Goal: Contribute content: Contribute content

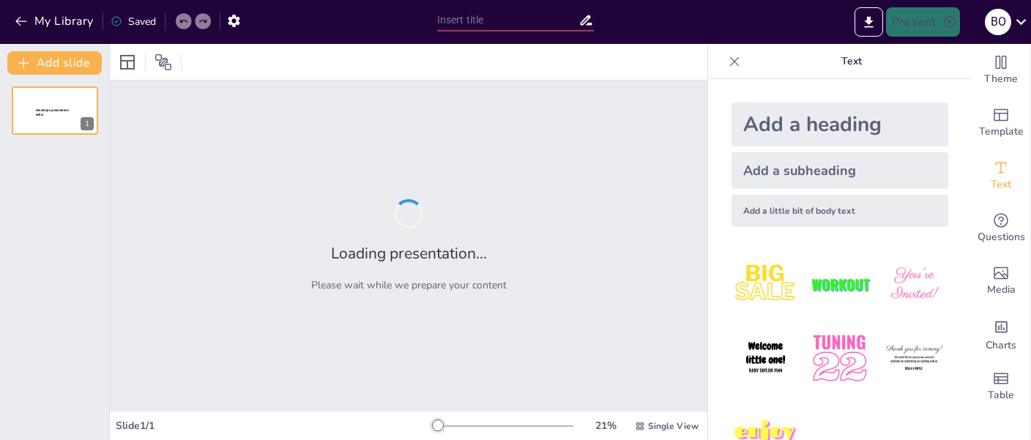
type input "Rediseño de un Curso Virtual de Administración Financiera: una propuesta con IA"
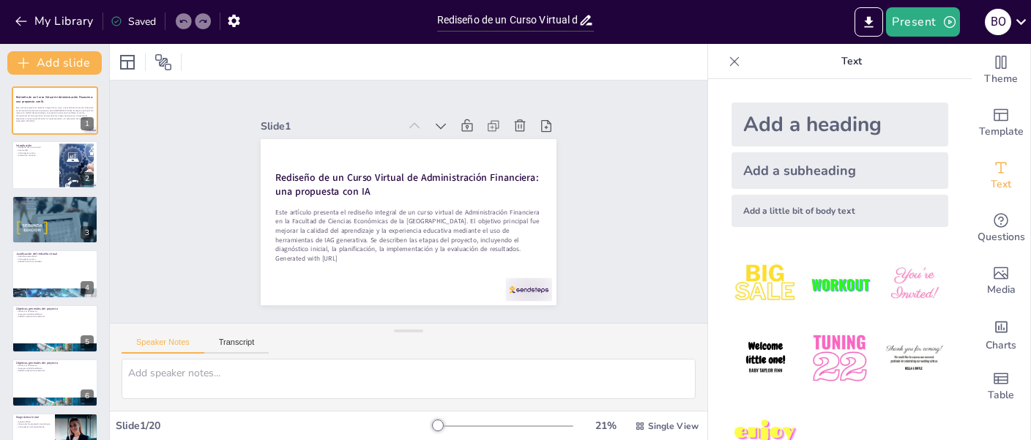
checkbox input "true"
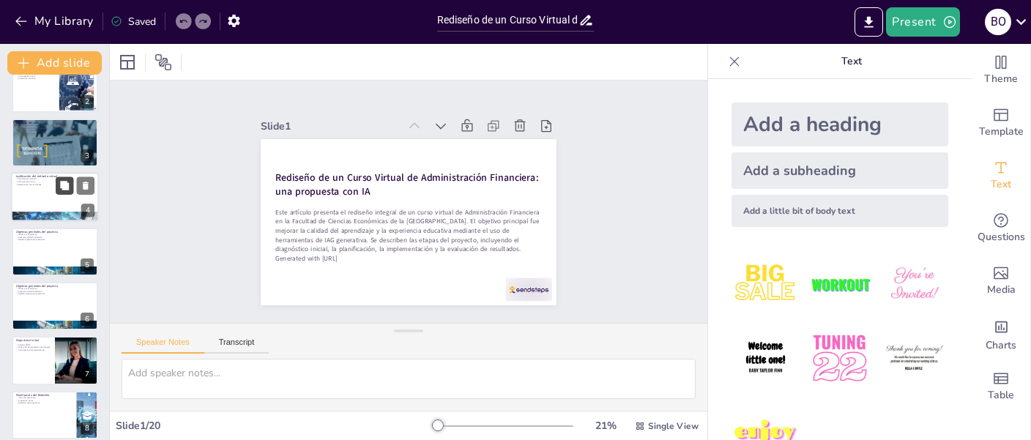
checkbox input "true"
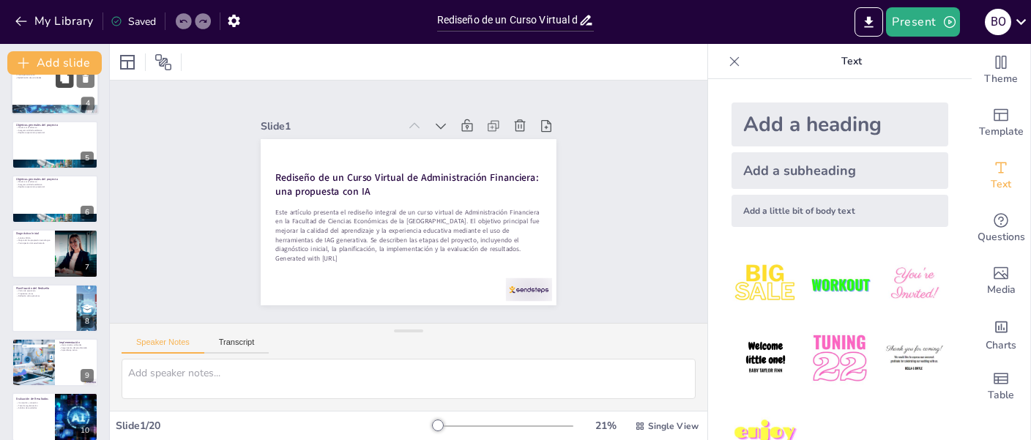
checkbox input "true"
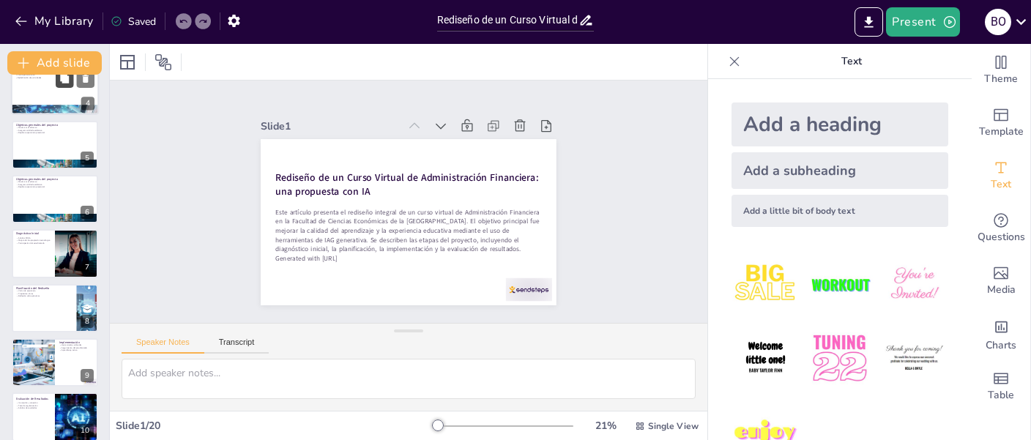
checkbox input "true"
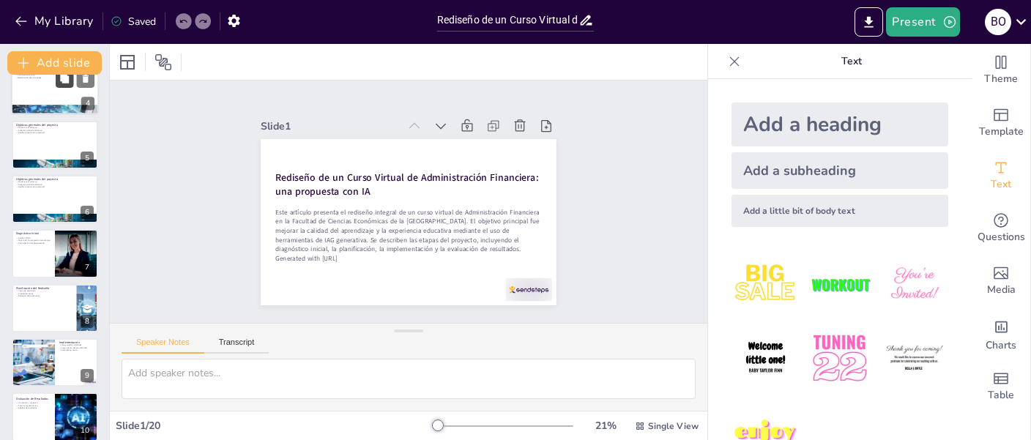
checkbox input "true"
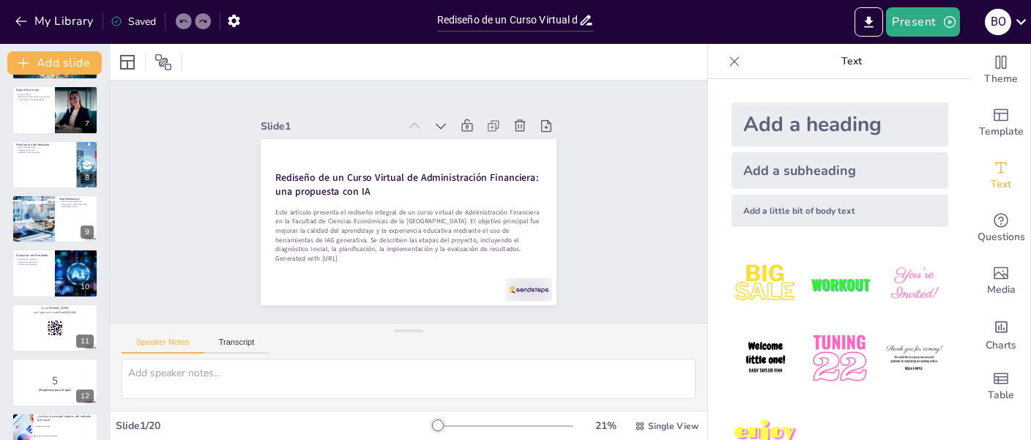
checkbox input "true"
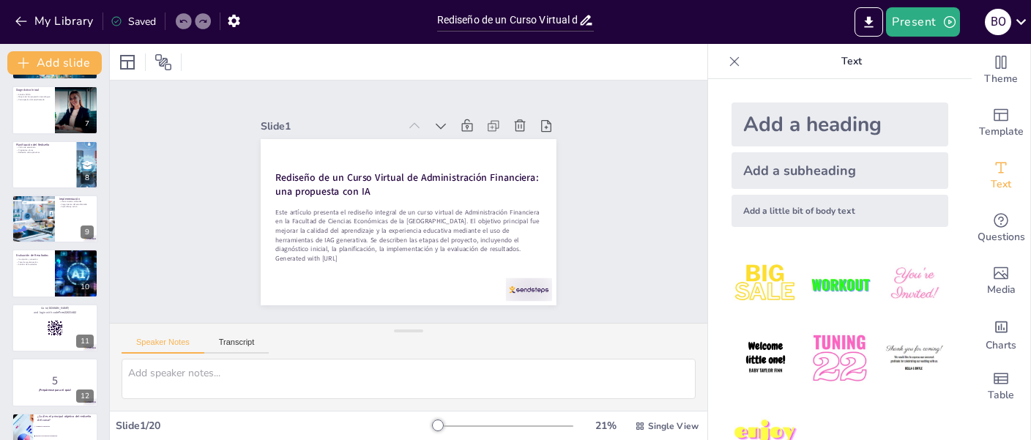
checkbox input "true"
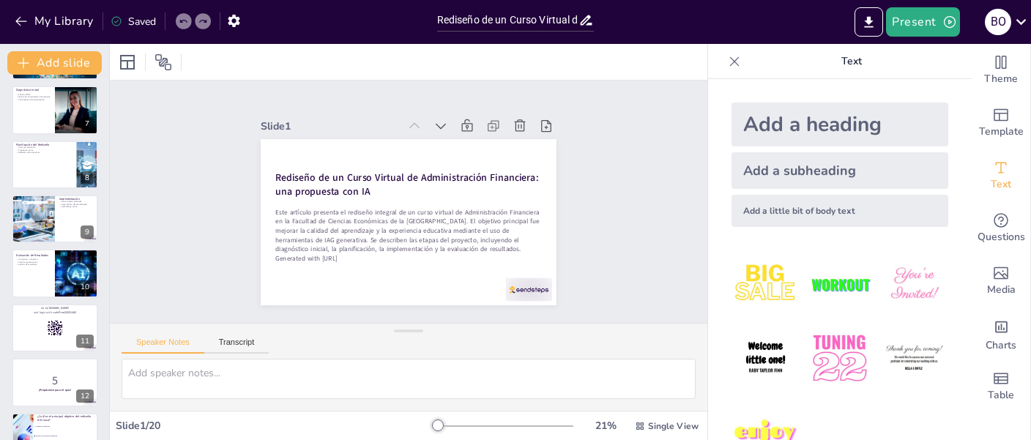
checkbox input "true"
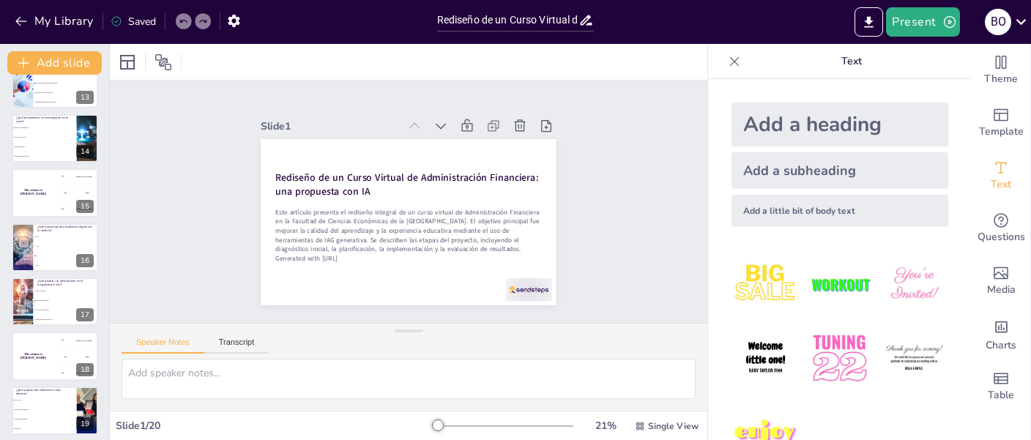
checkbox input "true"
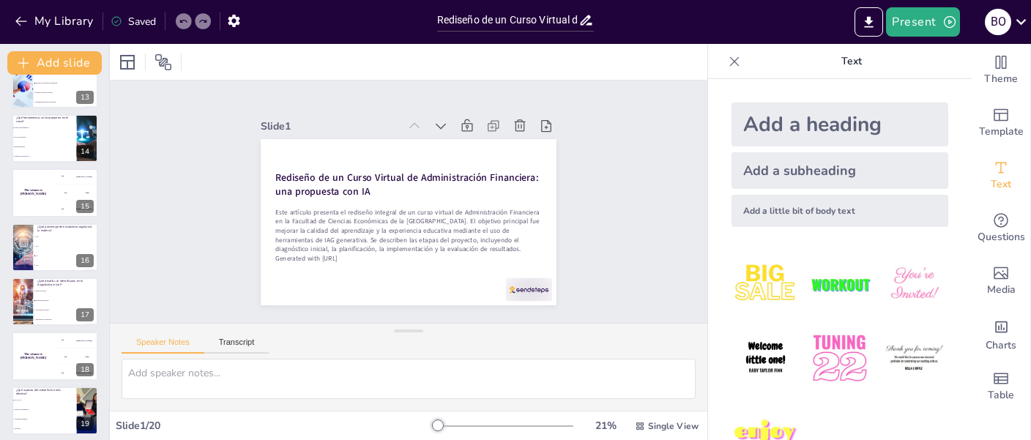
checkbox input "true"
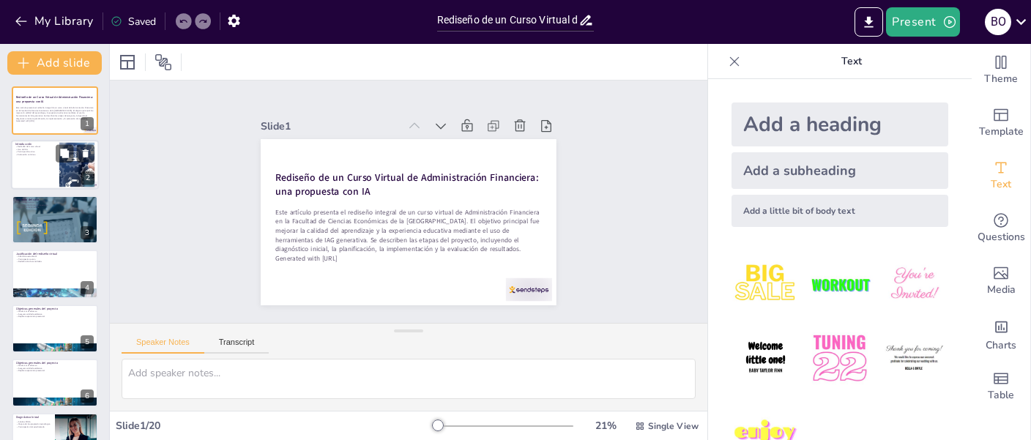
checkbox input "true"
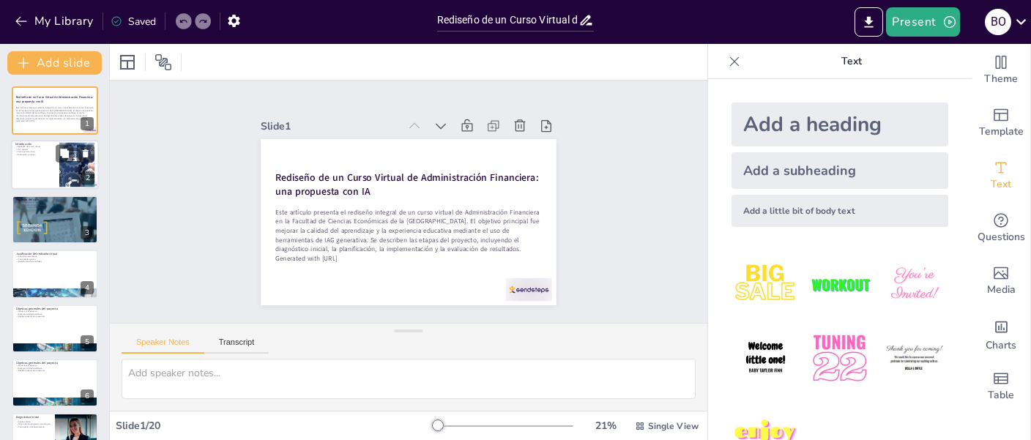
checkbox input "true"
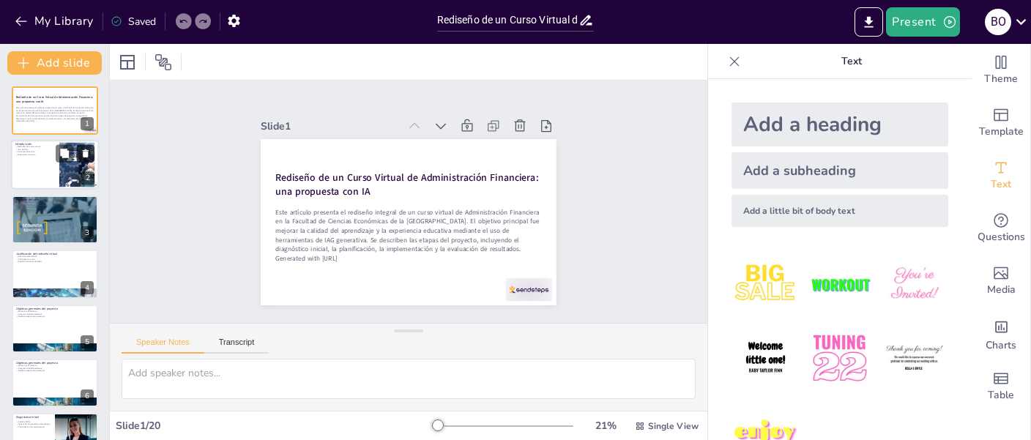
checkbox input "true"
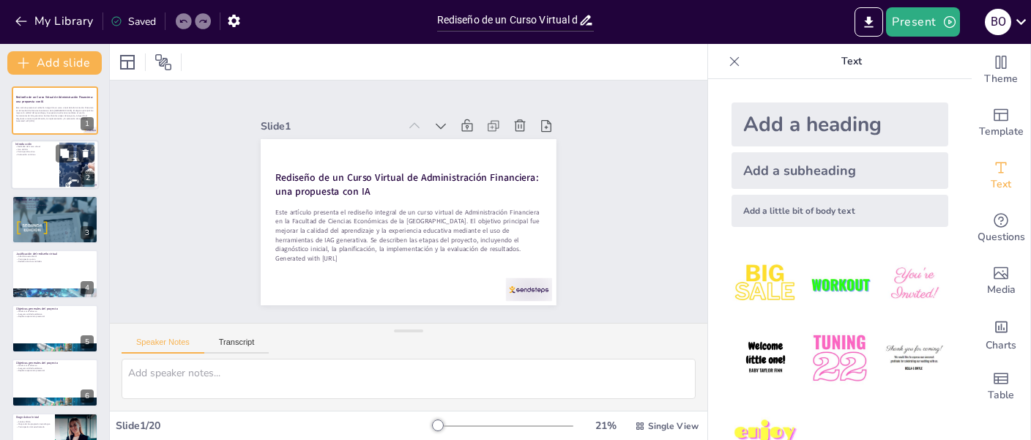
checkbox input "true"
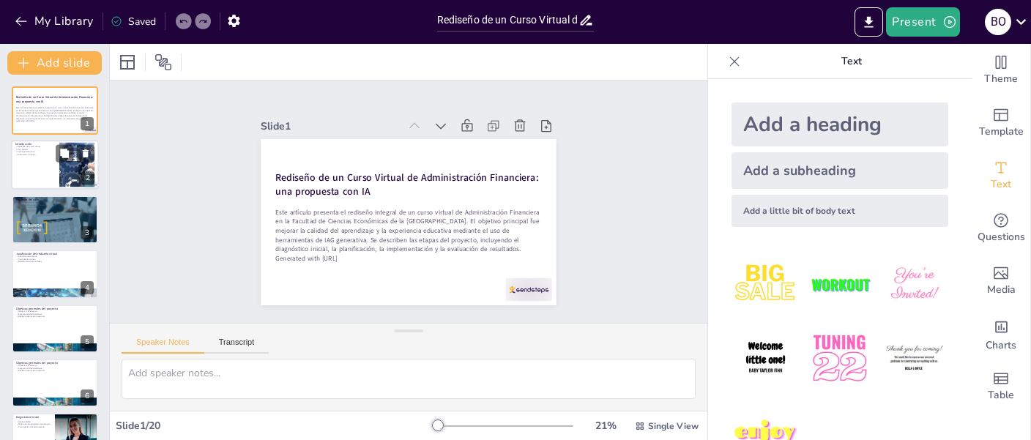
checkbox input "true"
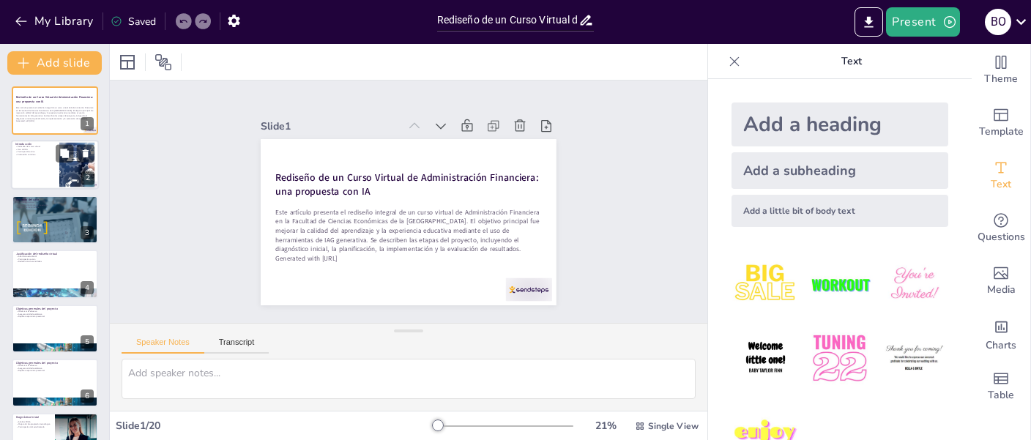
checkbox input "true"
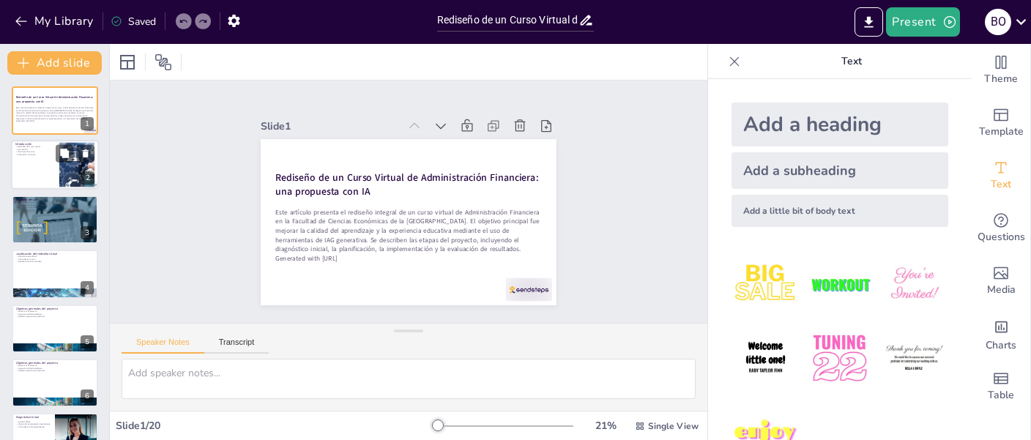
click at [44, 160] on div at bounding box center [55, 166] width 88 height 50
type textarea "Lore ipsum dolorsi am consectetur adi elitsedd eiu tempo incidid, utl et dolo m…"
checkbox input "true"
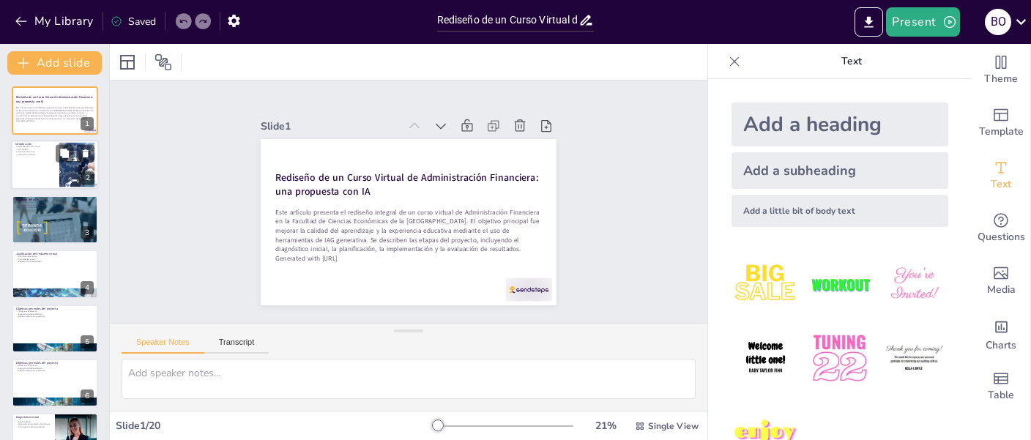
checkbox input "true"
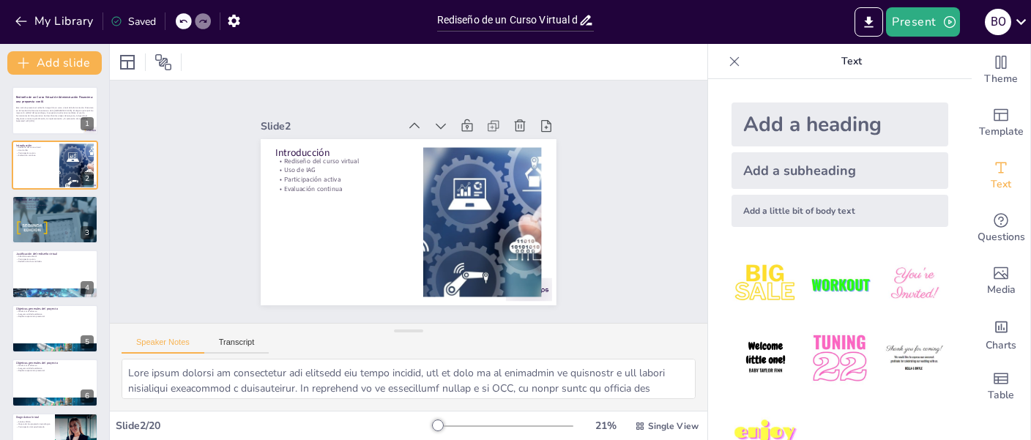
checkbox input "true"
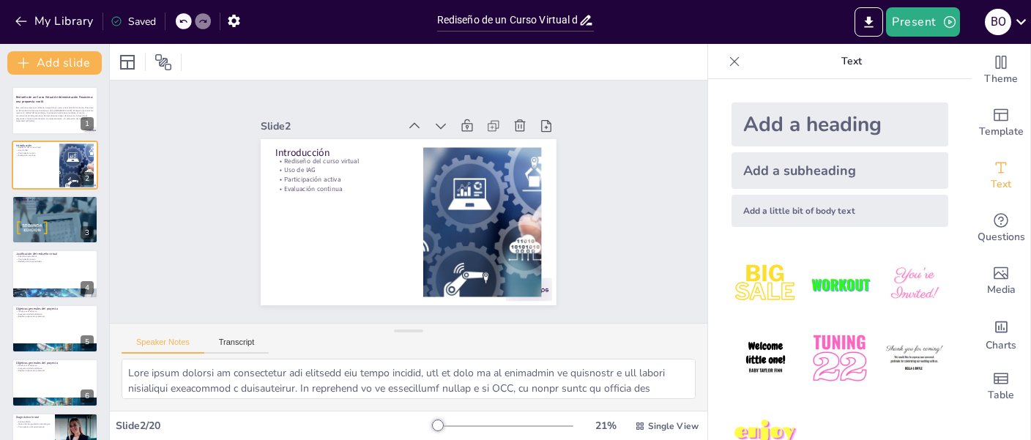
checkbox input "true"
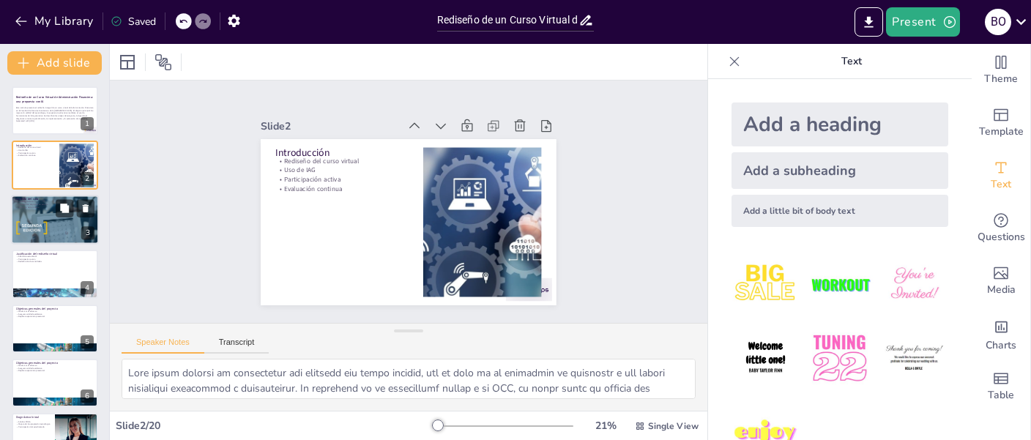
checkbox input "true"
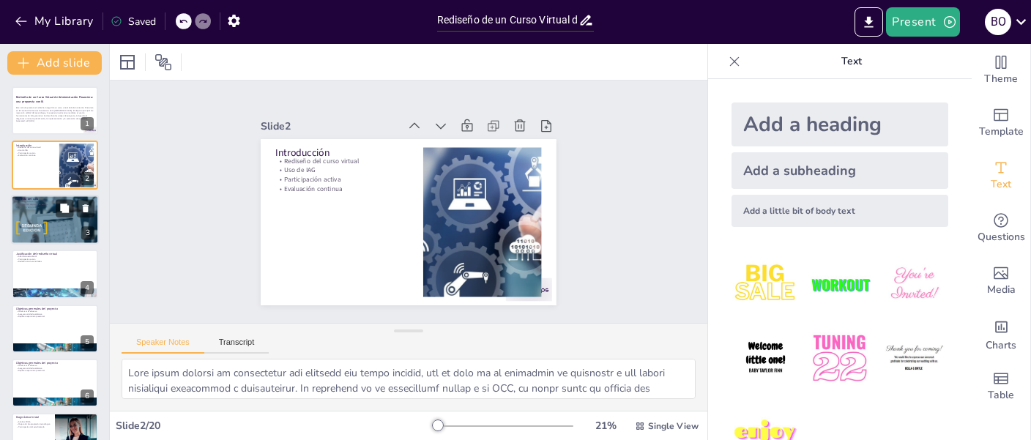
checkbox input "true"
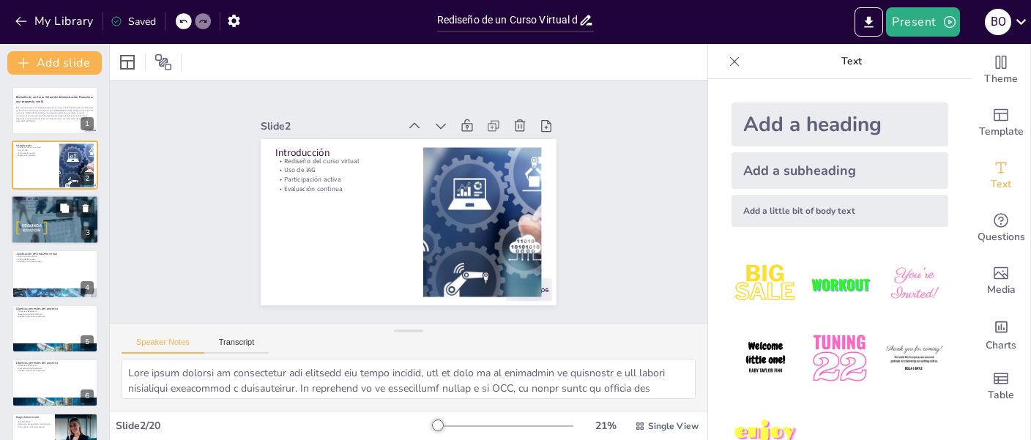
checkbox input "true"
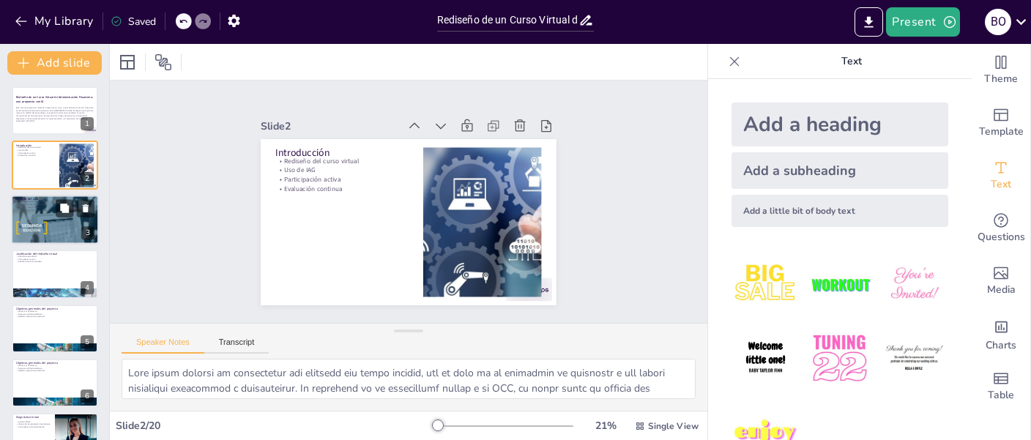
checkbox input "true"
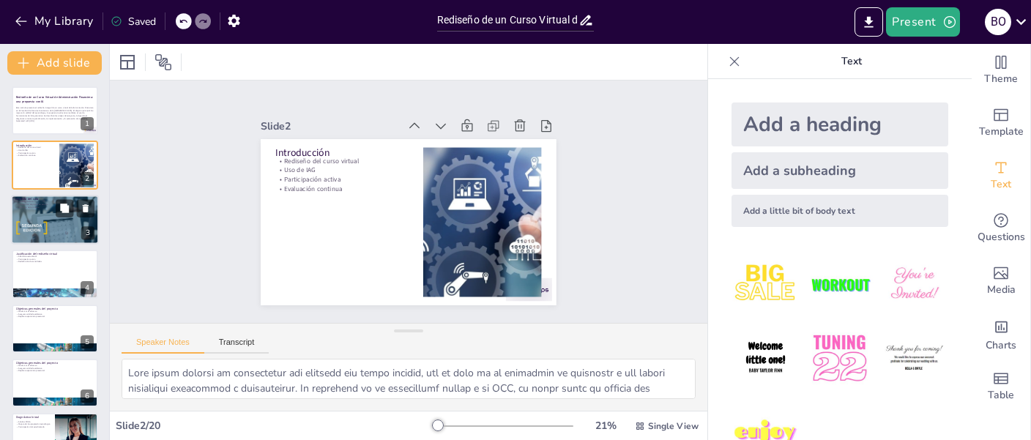
click at [45, 210] on div at bounding box center [55, 219] width 88 height 62
type textarea "Comprender el contexto histórico de la UBA y la FCE es esencial para apreciar l…"
checkbox input "true"
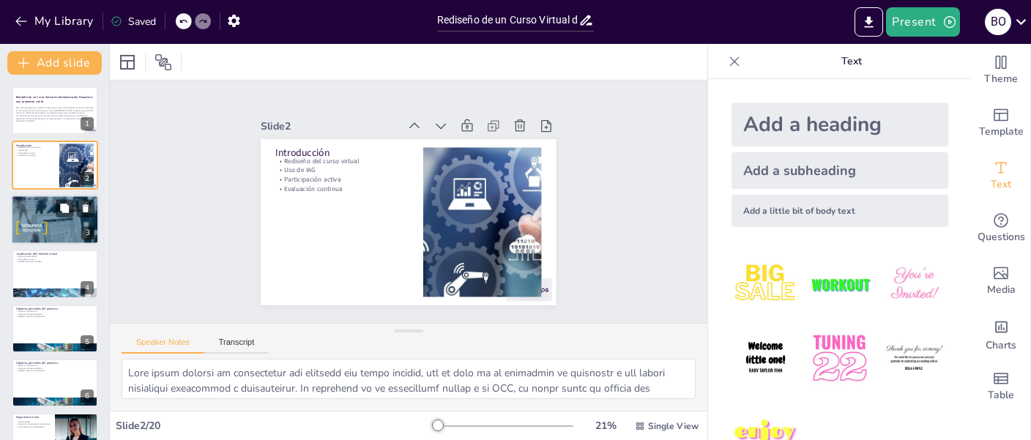
checkbox input "true"
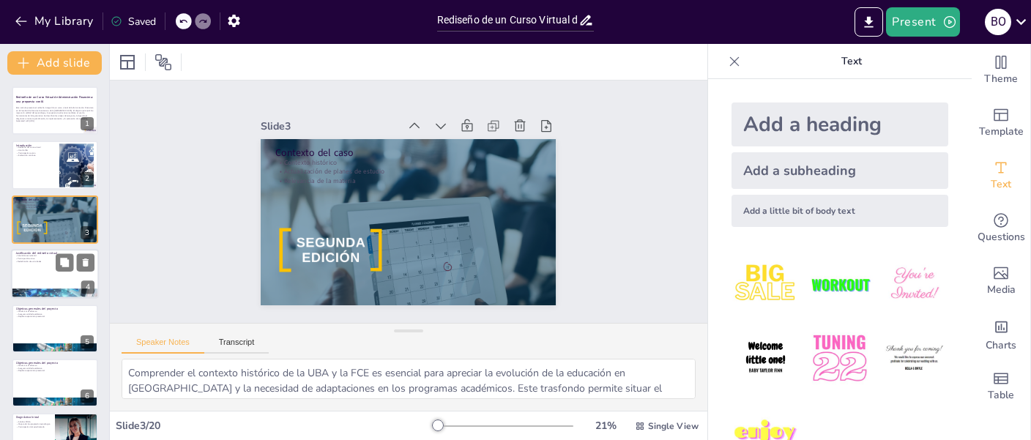
checkbox input "true"
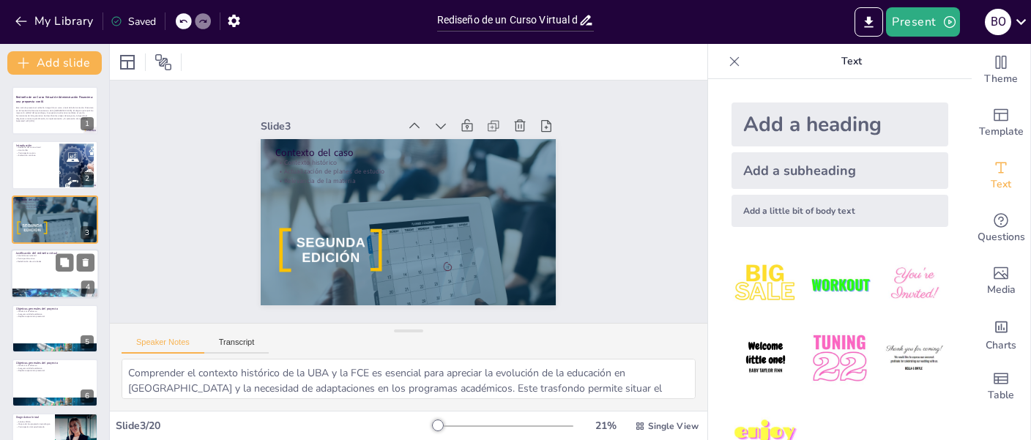
checkbox input "true"
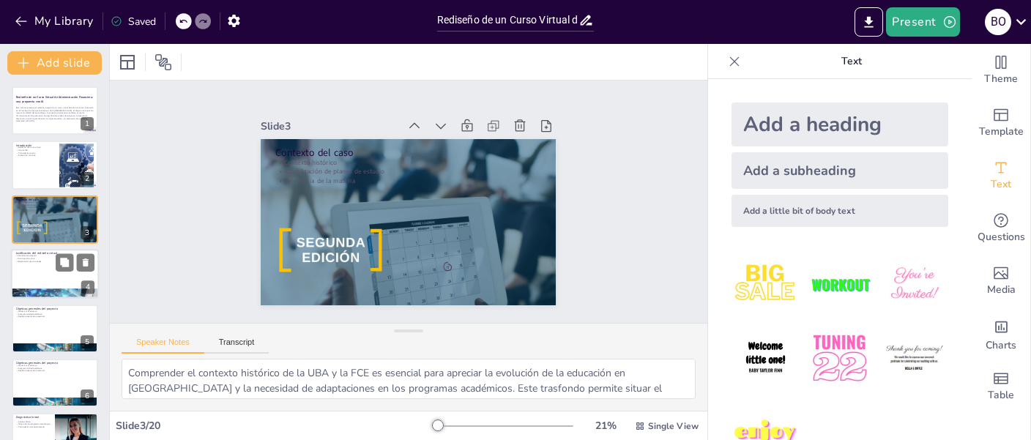
checkbox input "true"
click at [36, 281] on div at bounding box center [55, 274] width 88 height 50
type textarea "El alto nivel de abandono es un desafío significativo en la educación a distanc…"
checkbox input "true"
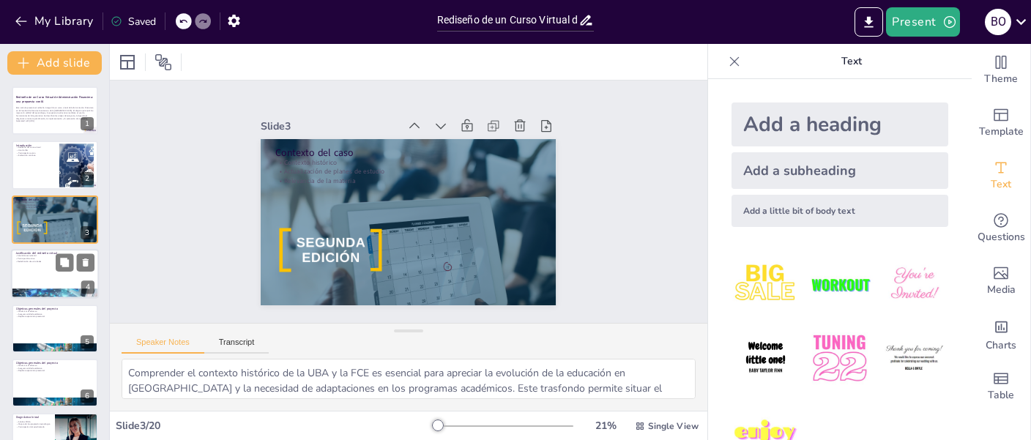
checkbox input "true"
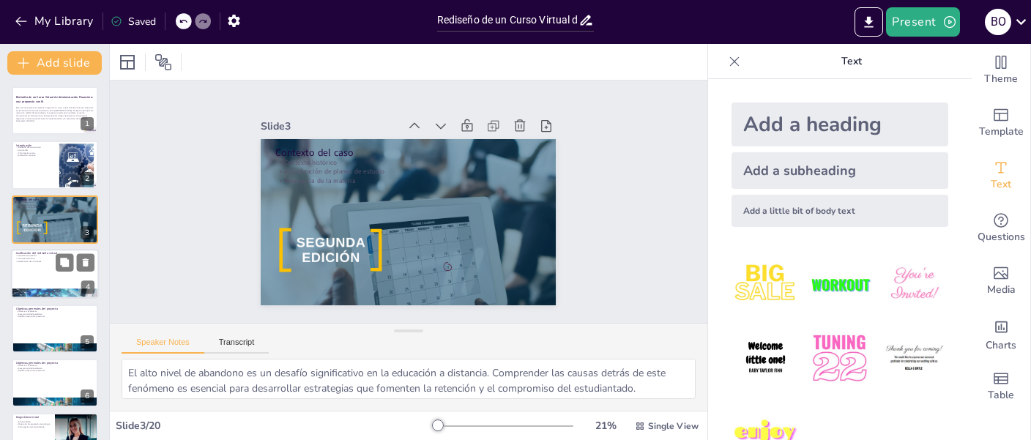
scroll to position [17, 0]
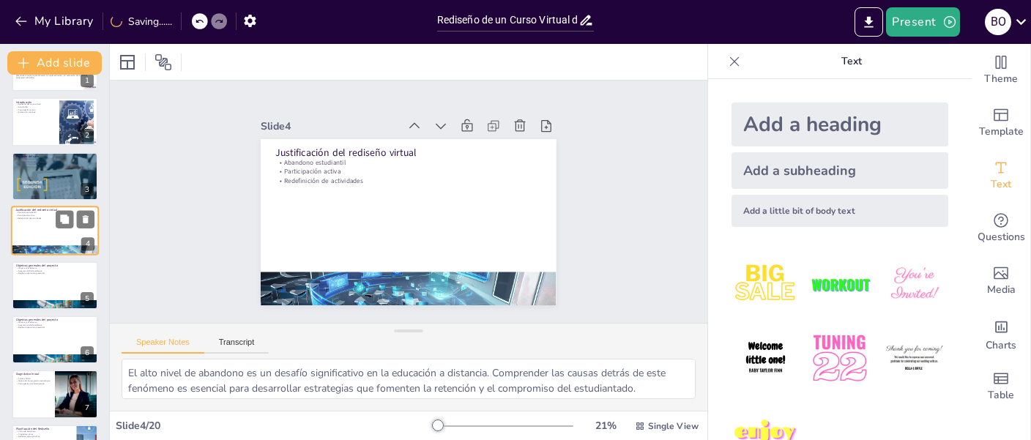
checkbox input "true"
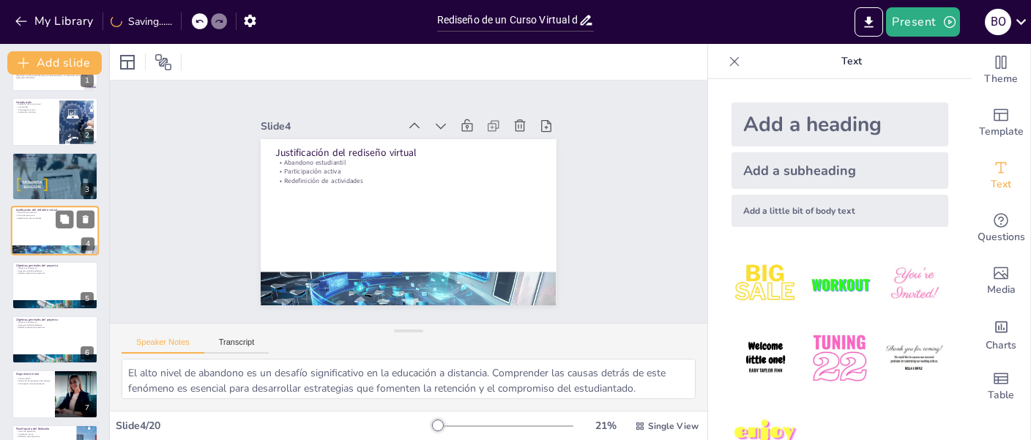
checkbox input "true"
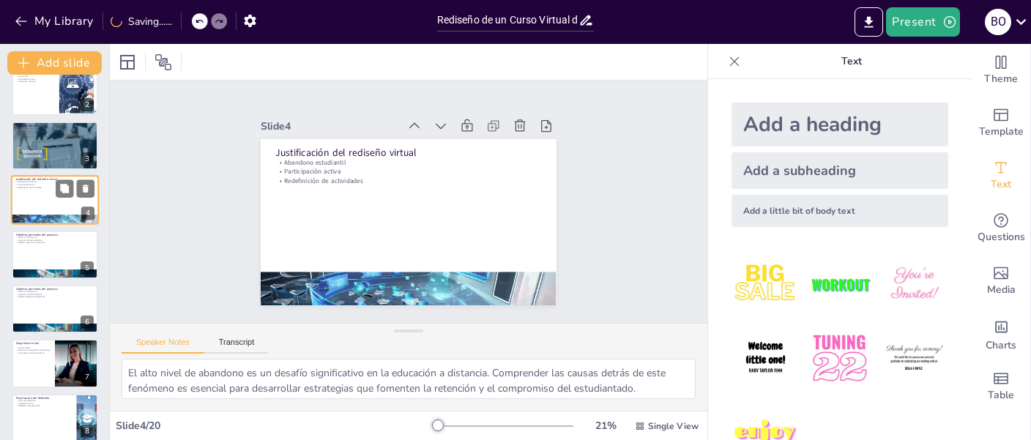
checkbox input "true"
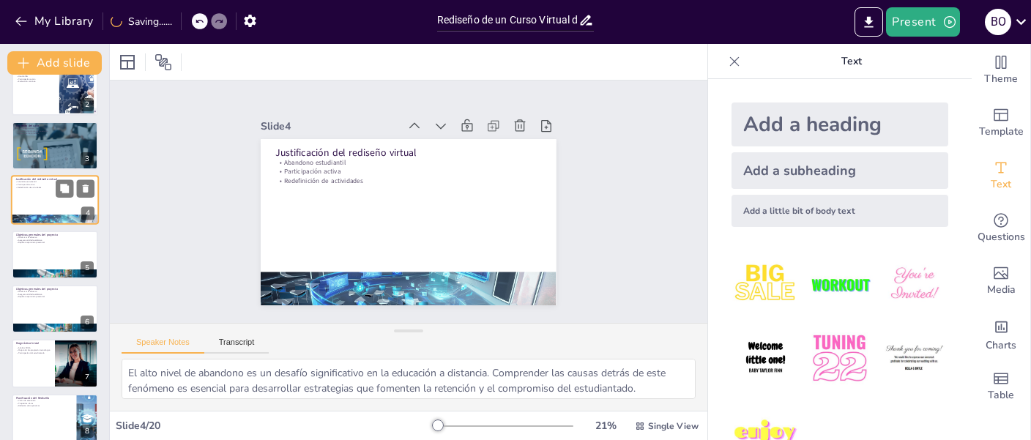
checkbox input "true"
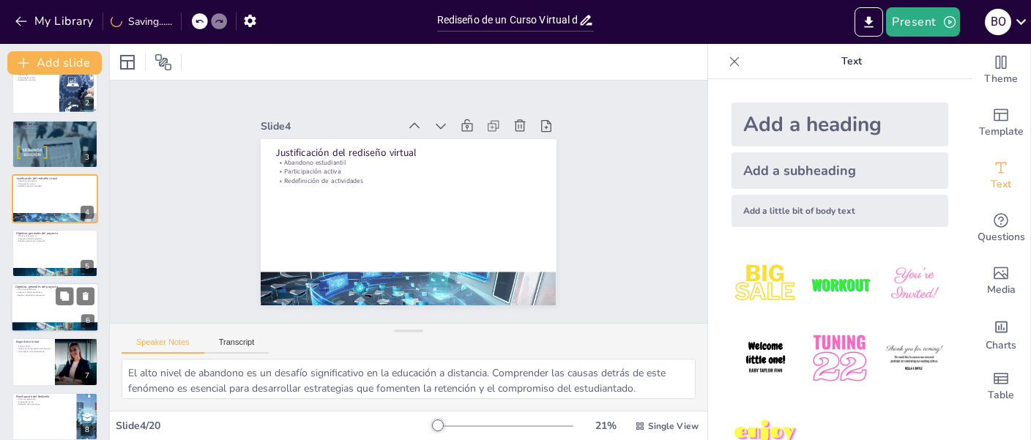
checkbox input "true"
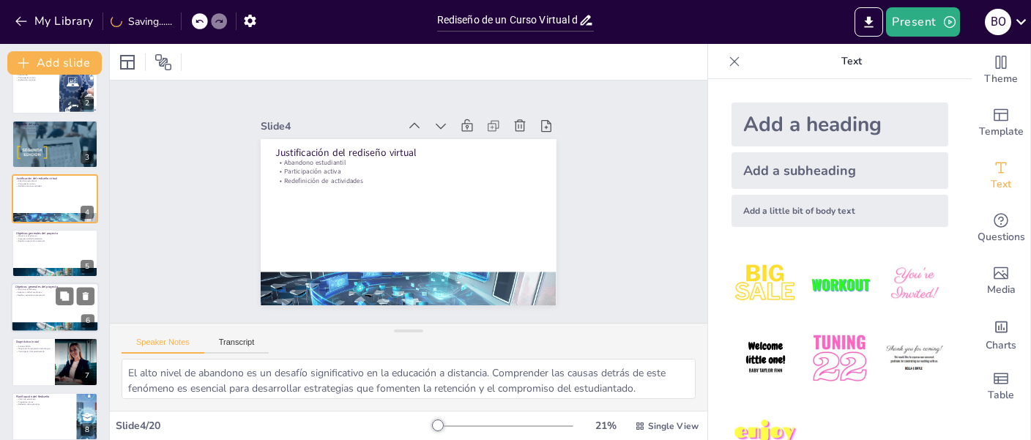
checkbox input "true"
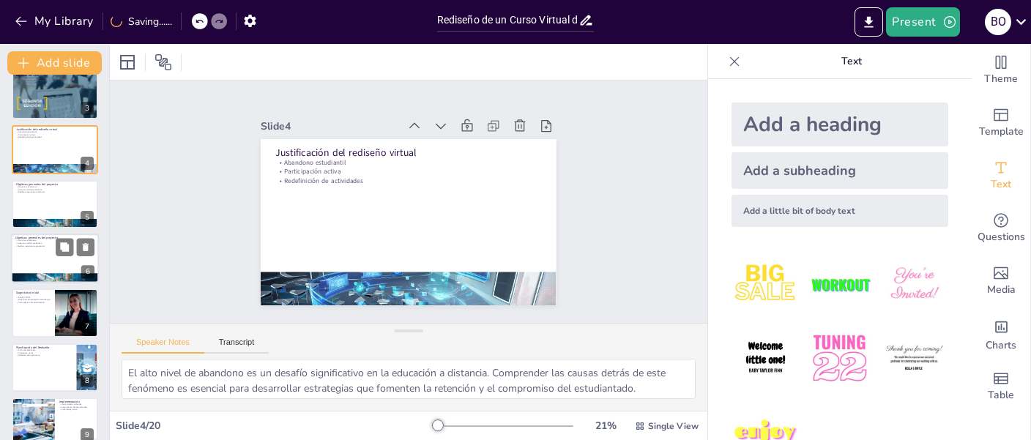
checkbox input "true"
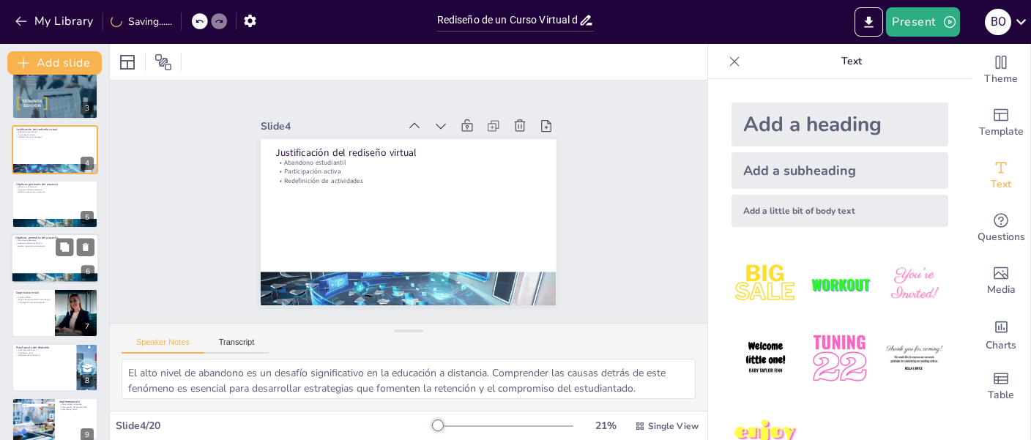
checkbox input "true"
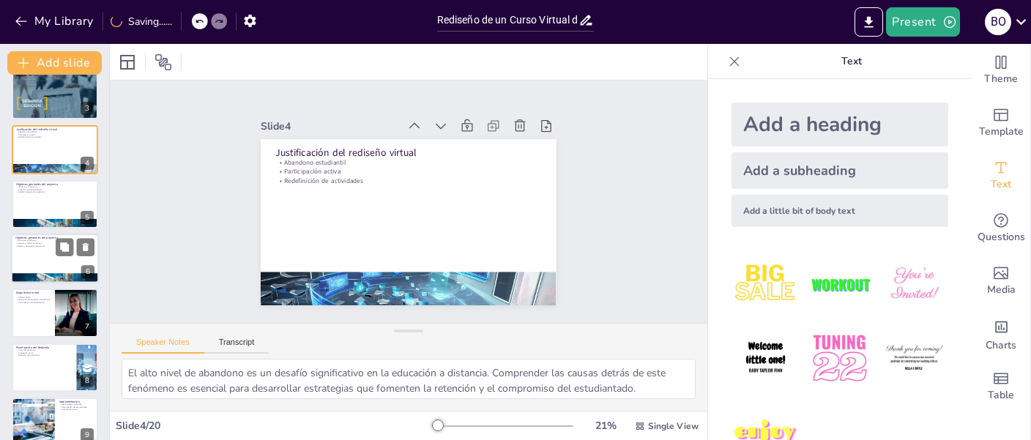
checkbox input "true"
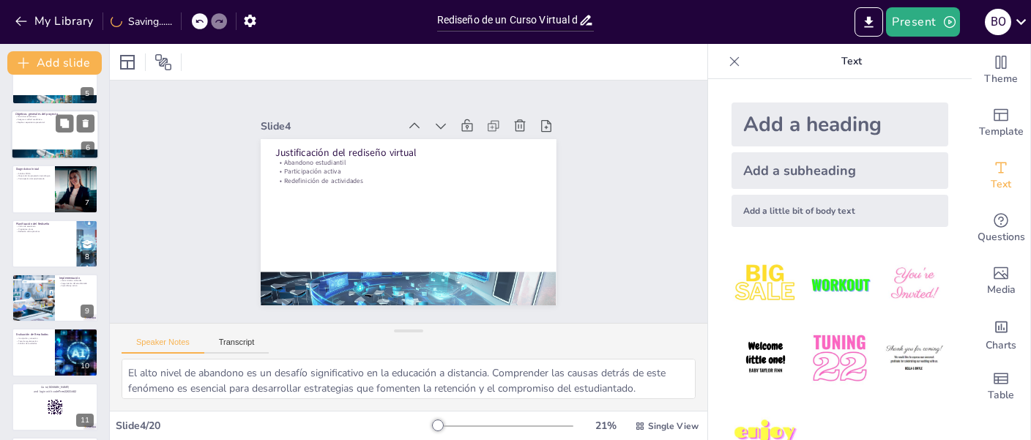
checkbox input "true"
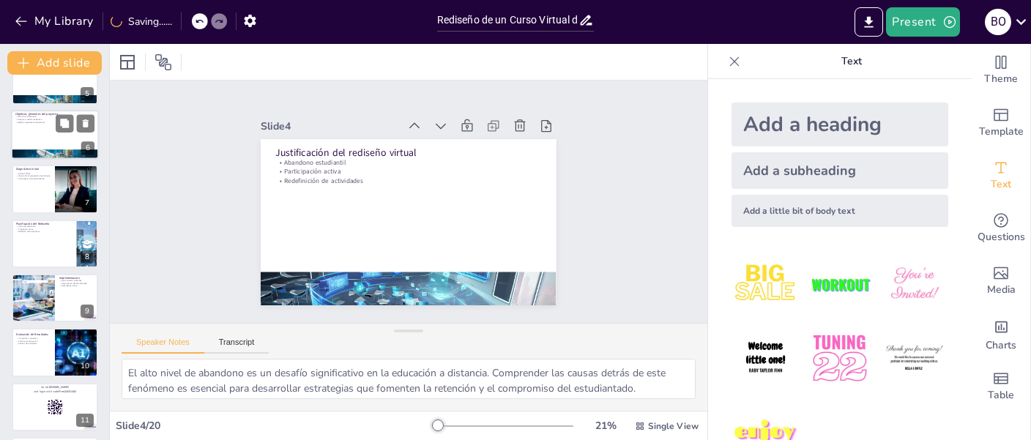
checkbox input "true"
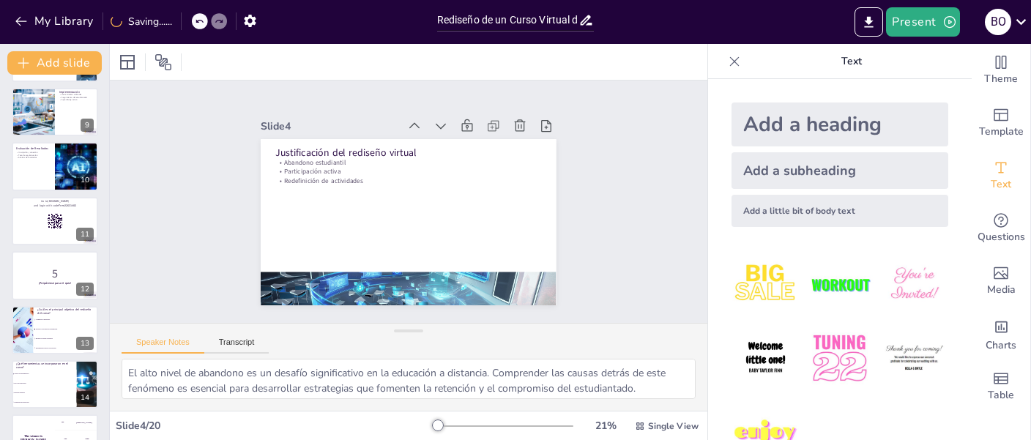
checkbox input "true"
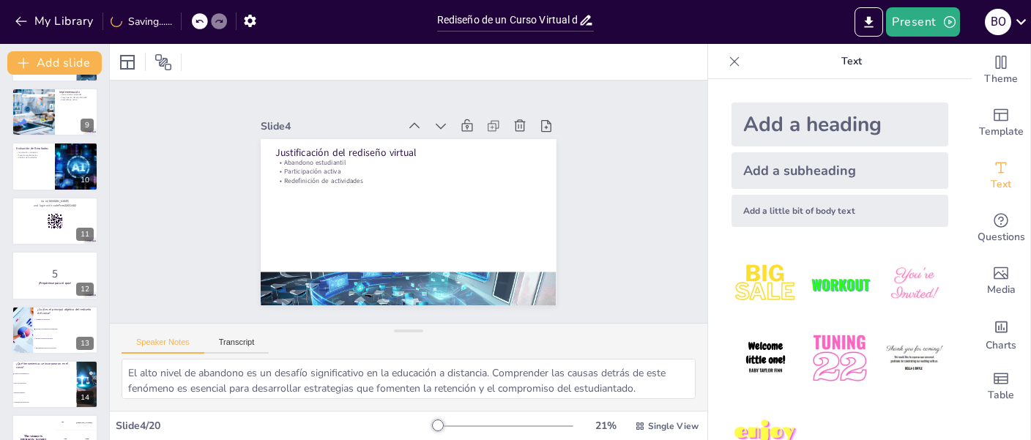
checkbox input "true"
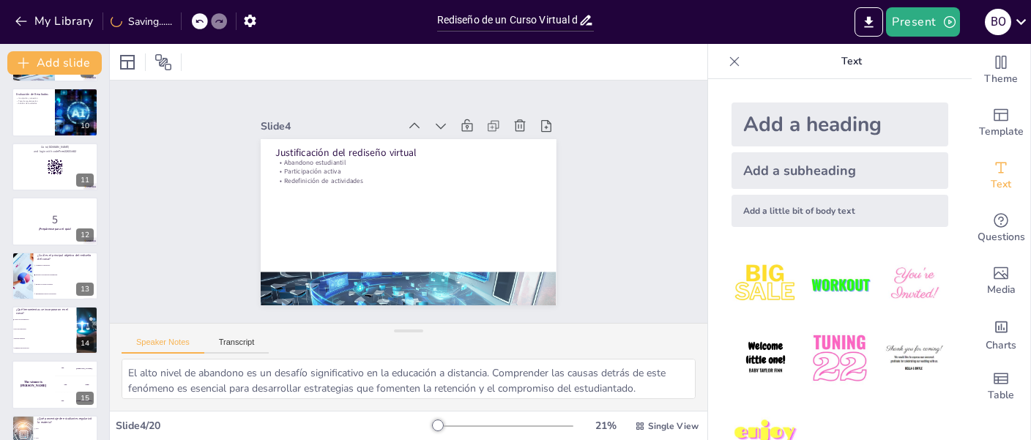
checkbox input "true"
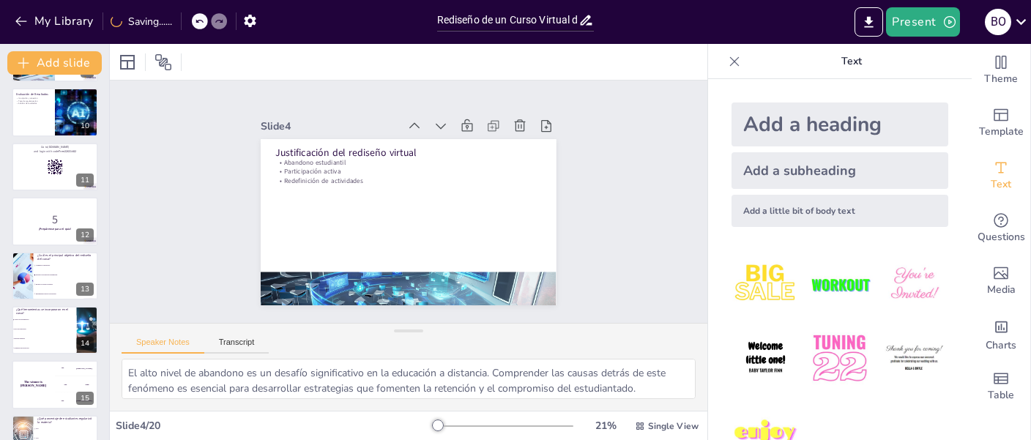
checkbox input "true"
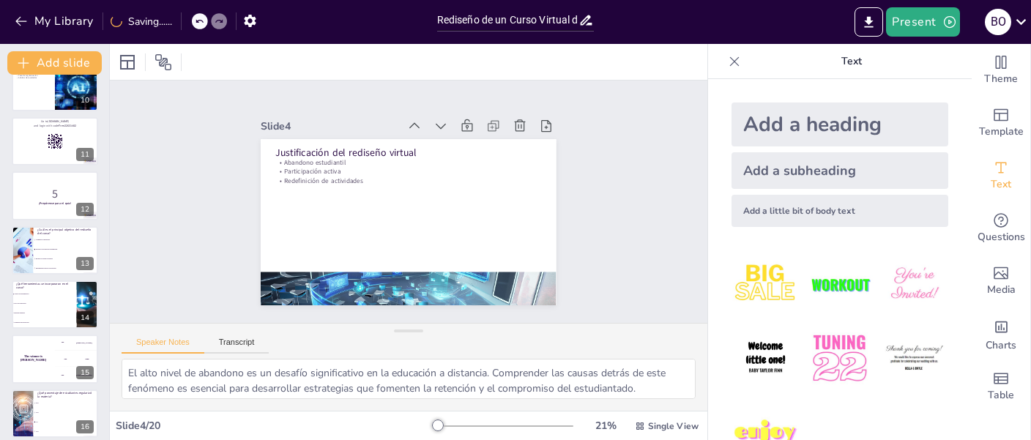
checkbox input "true"
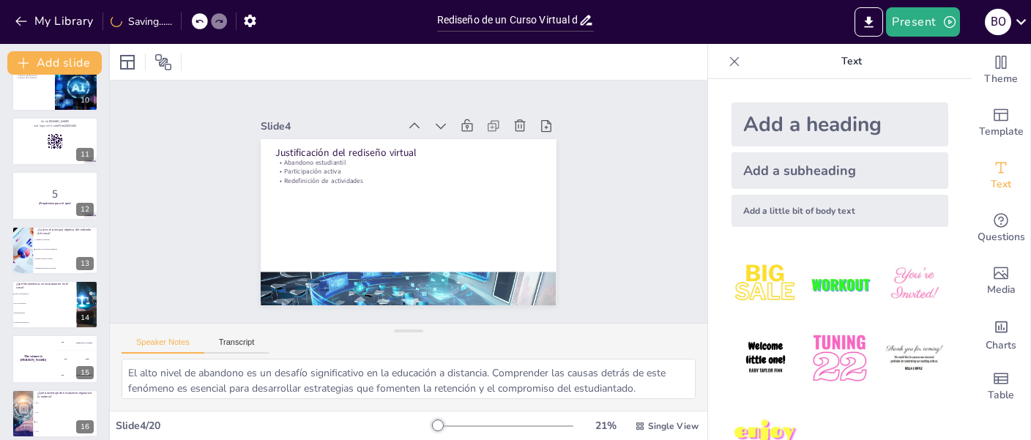
checkbox input "true"
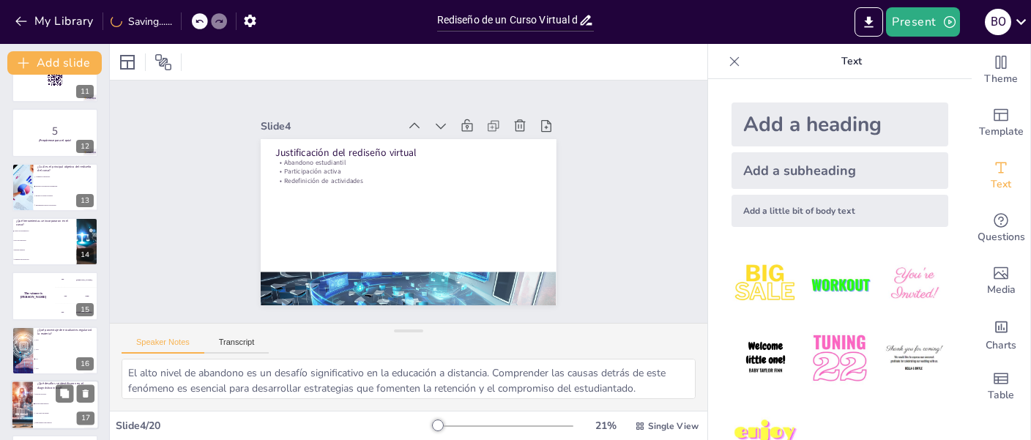
click at [43, 404] on li "Escasa participación" at bounding box center [66, 404] width 66 height 10
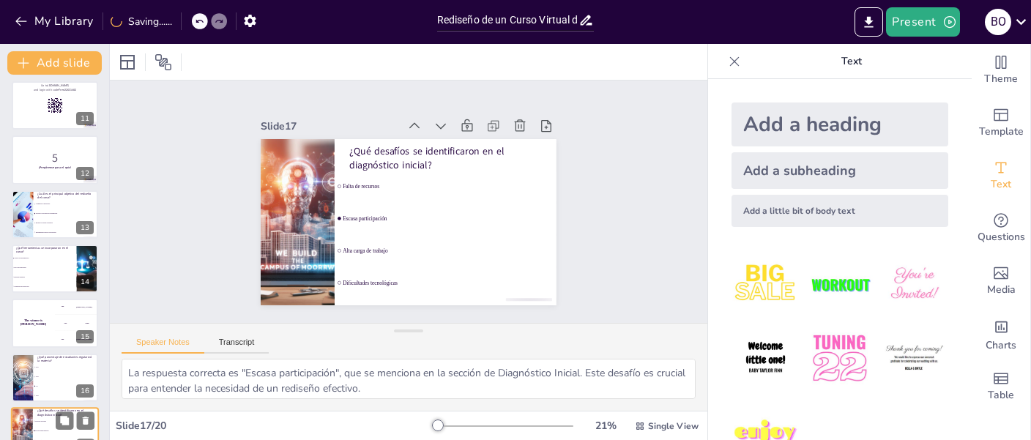
scroll to position [519, 0]
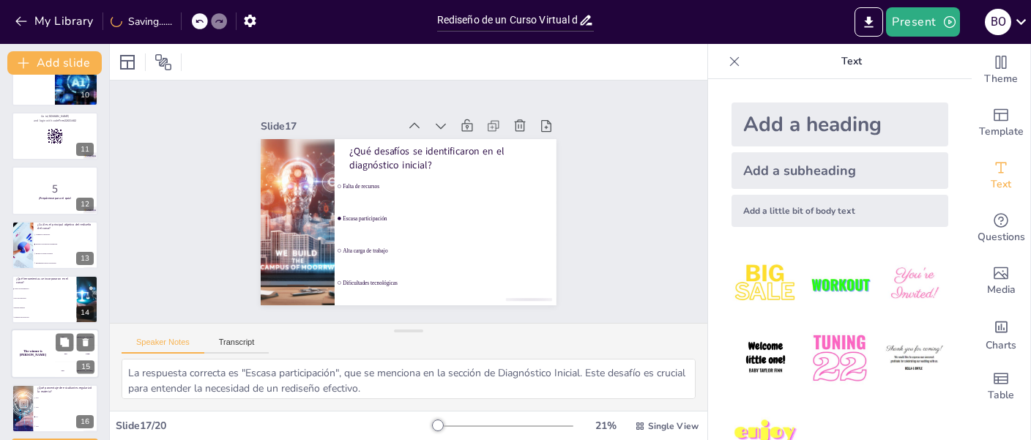
click at [49, 363] on div "The winner is [PERSON_NAME]" at bounding box center [33, 355] width 44 height 50
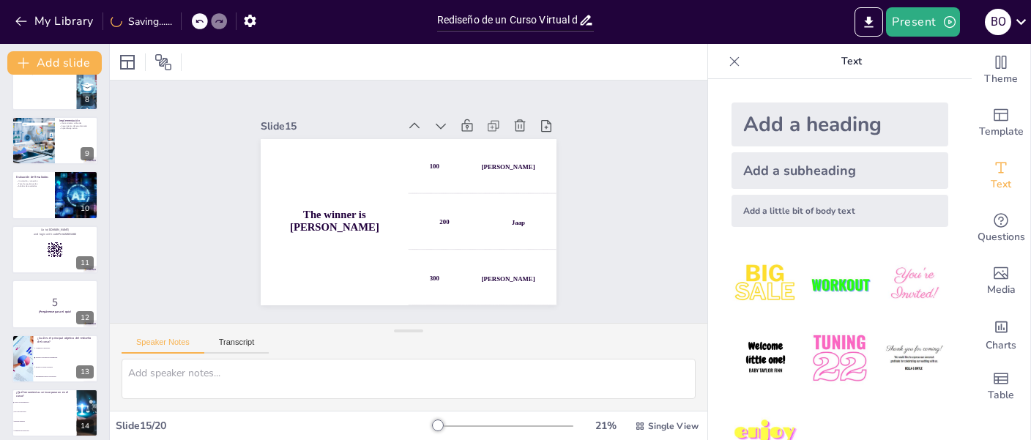
scroll to position [0, 0]
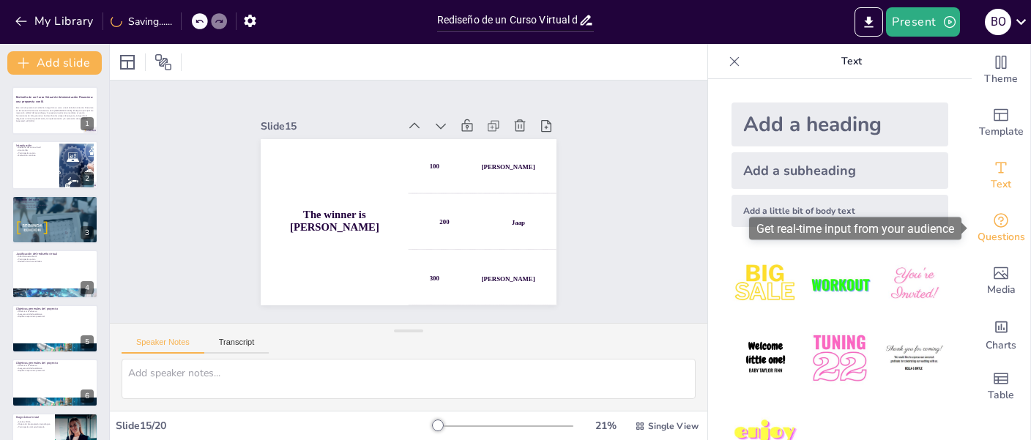
click at [1007, 238] on span "Questions" at bounding box center [1002, 237] width 48 height 16
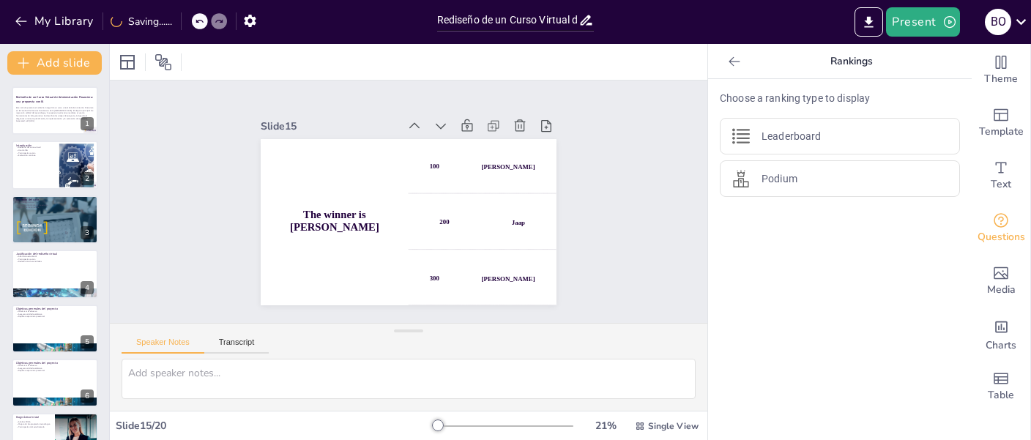
click at [734, 62] on icon at bounding box center [734, 61] width 11 height 10
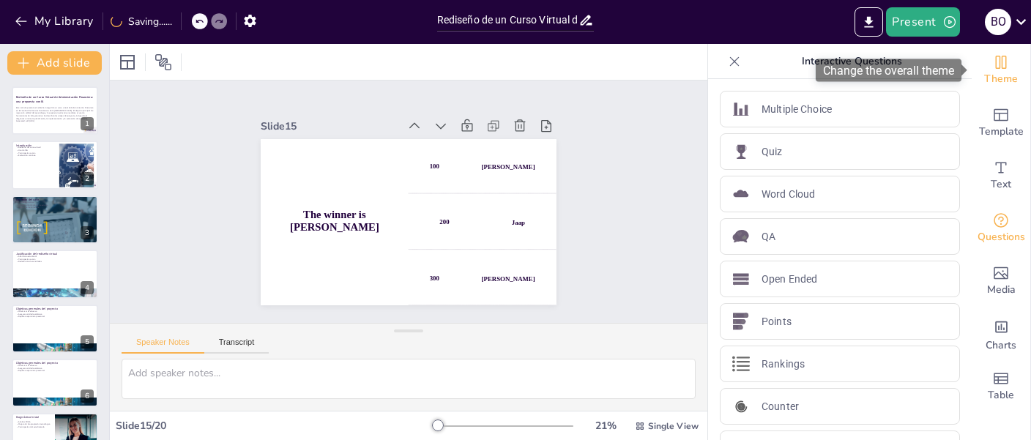
click at [1007, 69] on icon "Change the overall theme" at bounding box center [1002, 62] width 18 height 18
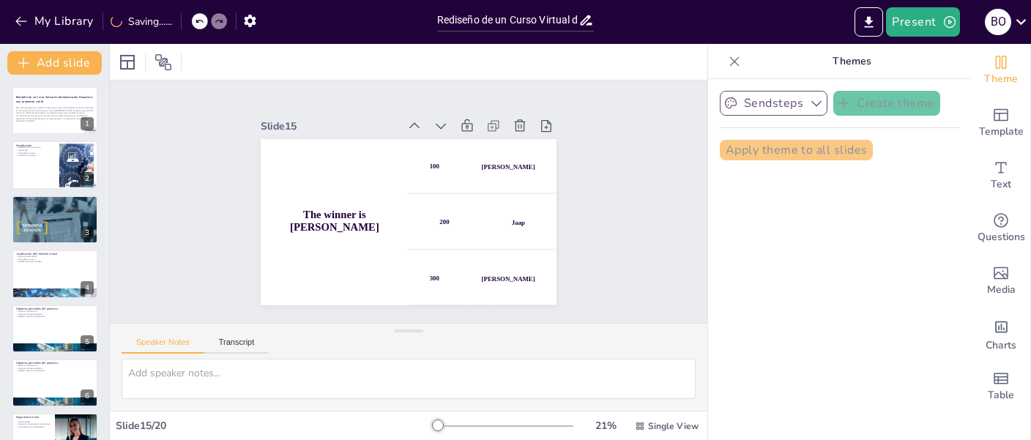
click at [817, 105] on icon "button" at bounding box center [816, 103] width 15 height 15
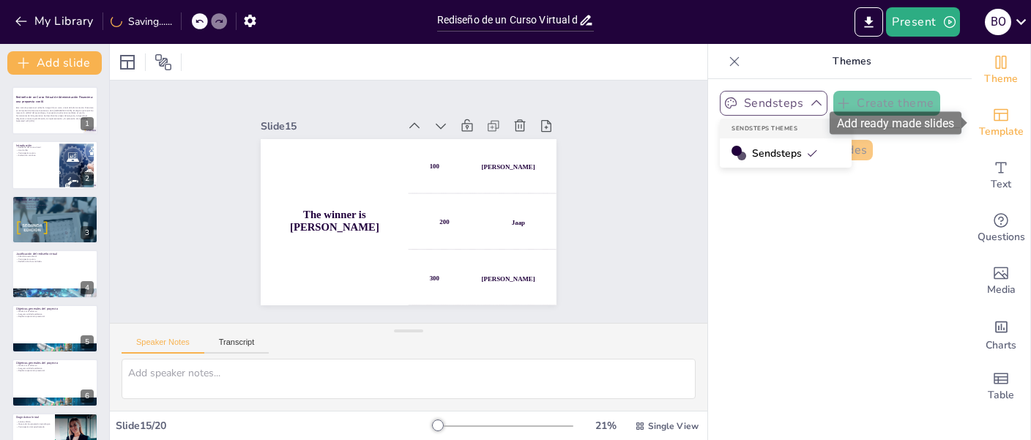
click at [983, 125] on span "Template" at bounding box center [1001, 132] width 45 height 16
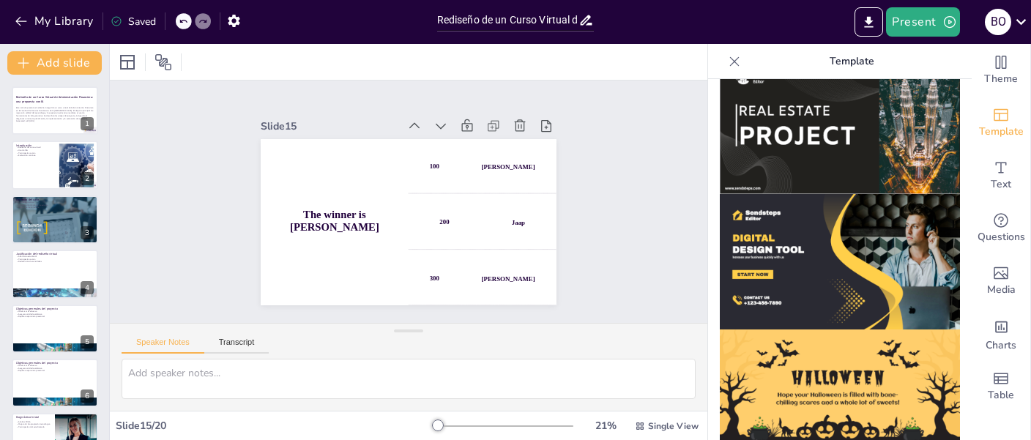
scroll to position [1395, 0]
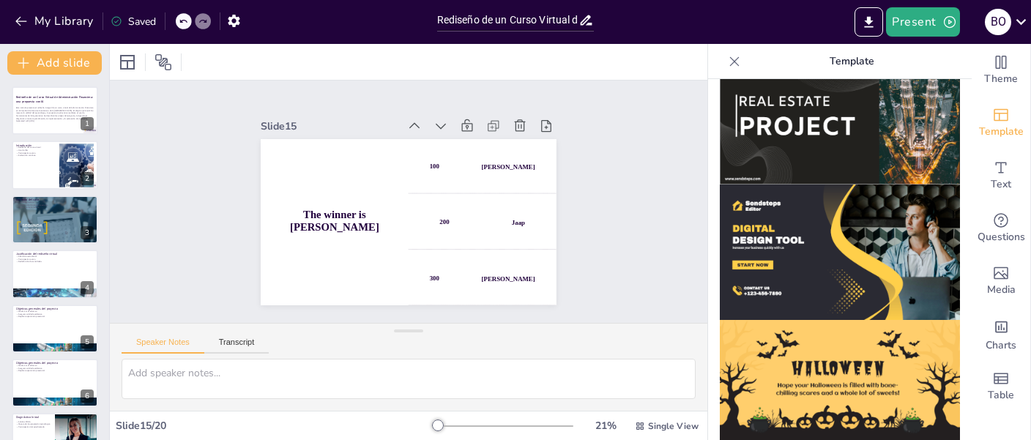
click at [813, 270] on img at bounding box center [840, 253] width 240 height 136
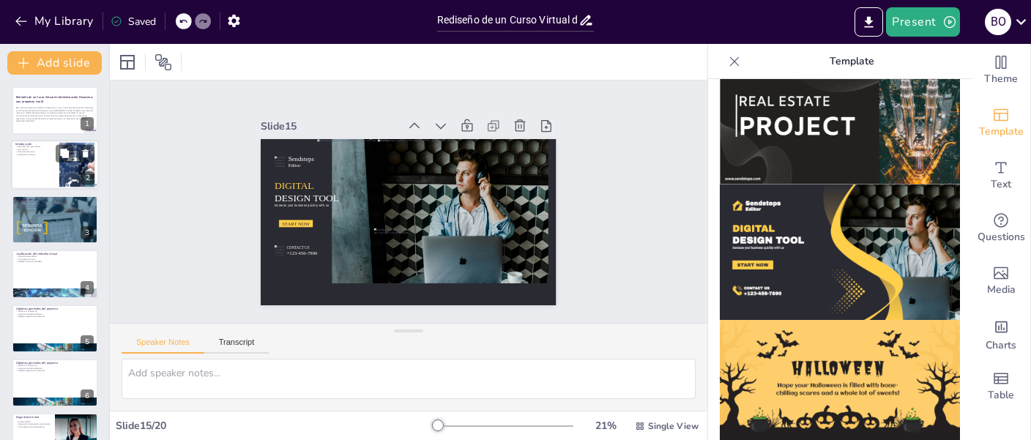
click at [32, 168] on div at bounding box center [55, 166] width 88 height 50
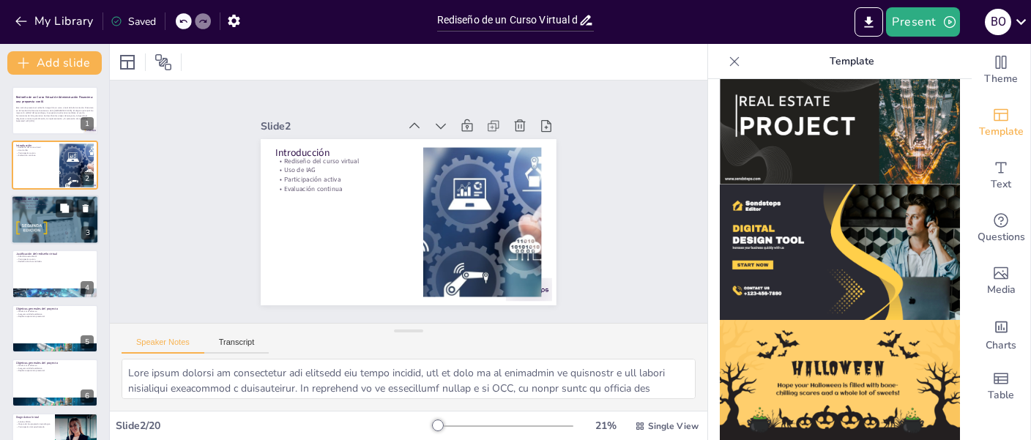
click at [57, 243] on div "Contexto del caso Contexto histórico Actualización de planes de estudio Relevan…" at bounding box center [55, 220] width 88 height 50
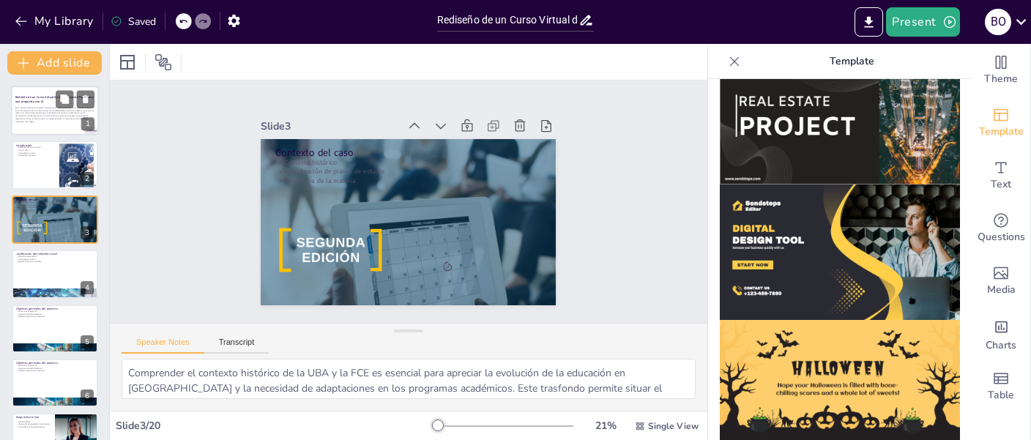
click at [45, 119] on p "Este artículo presenta el rediseño integral de un curso virtual de Administraci…" at bounding box center [54, 113] width 79 height 14
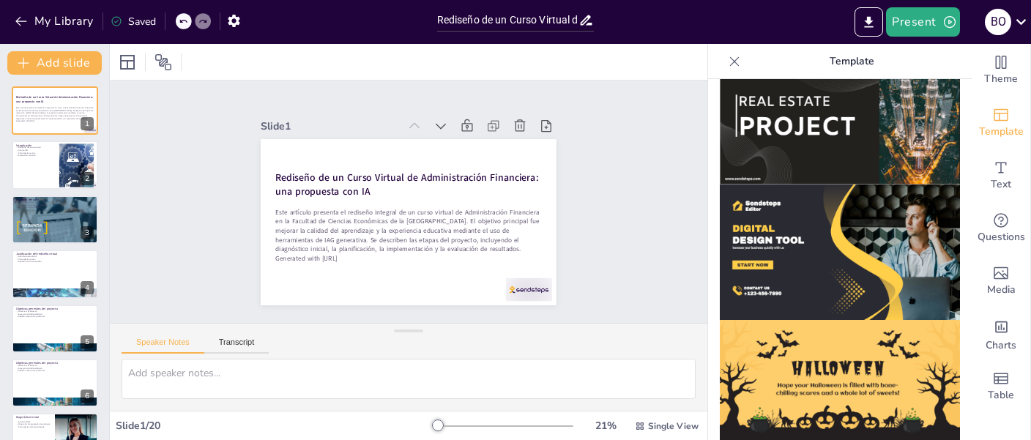
click at [797, 278] on img at bounding box center [840, 253] width 240 height 136
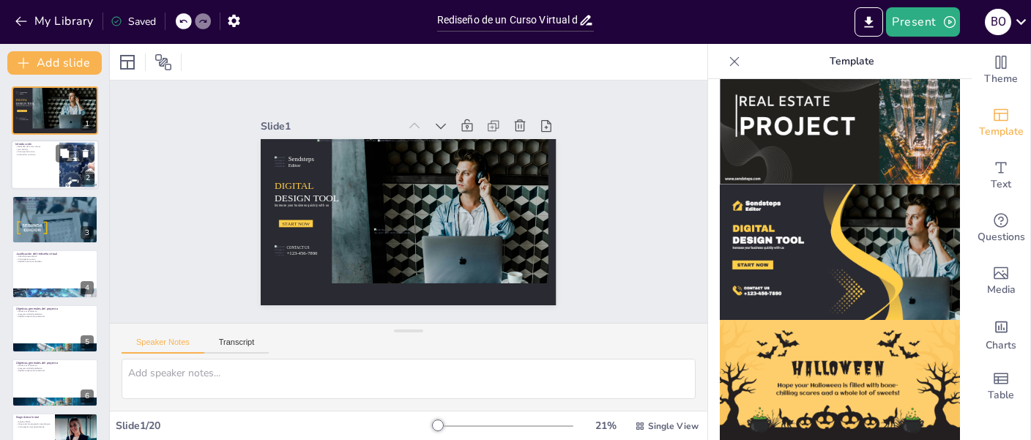
click at [45, 161] on div at bounding box center [55, 166] width 88 height 50
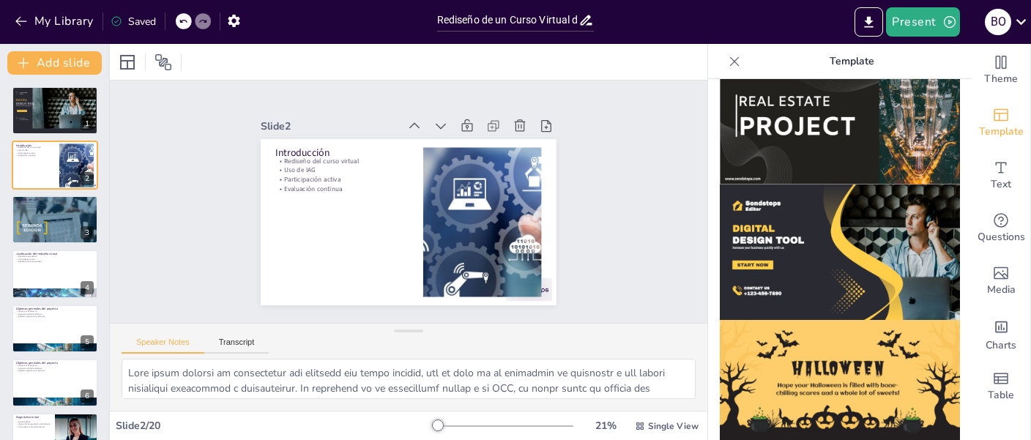
click at [855, 267] on img at bounding box center [840, 253] width 240 height 136
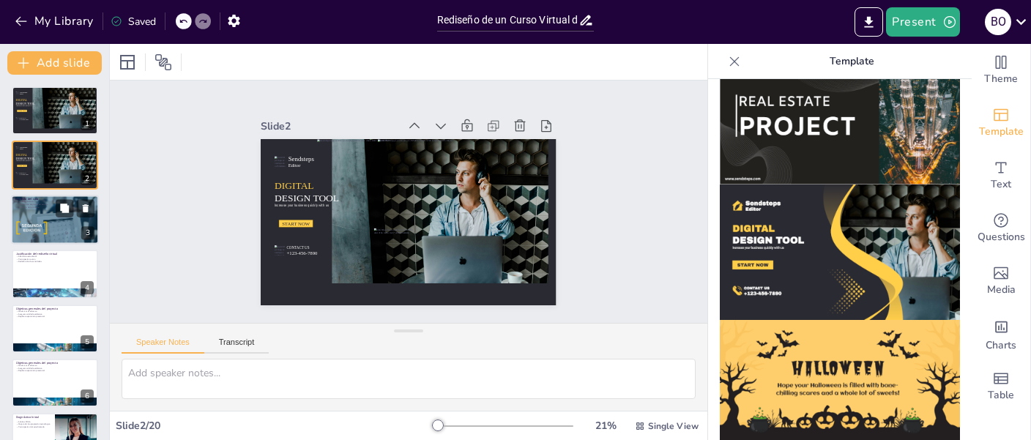
click at [26, 234] on div at bounding box center [55, 219] width 88 height 62
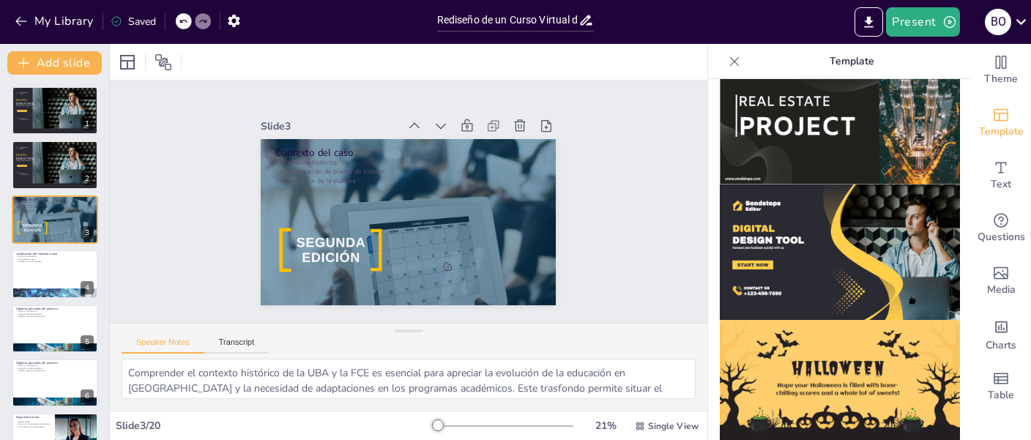
click at [730, 61] on icon at bounding box center [734, 61] width 15 height 15
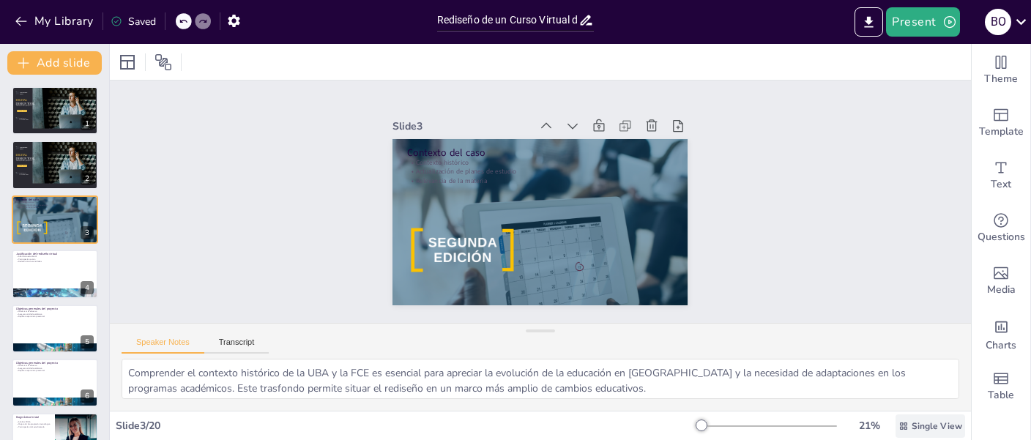
click at [913, 422] on span "Single View" at bounding box center [937, 426] width 51 height 12
click at [661, 268] on div "Slide 1 Sendsteps Editor DIGITAL DESIGN TOOL Increase your business quickly wit…" at bounding box center [540, 201] width 242 height 861
click at [159, 56] on icon at bounding box center [164, 62] width 18 height 18
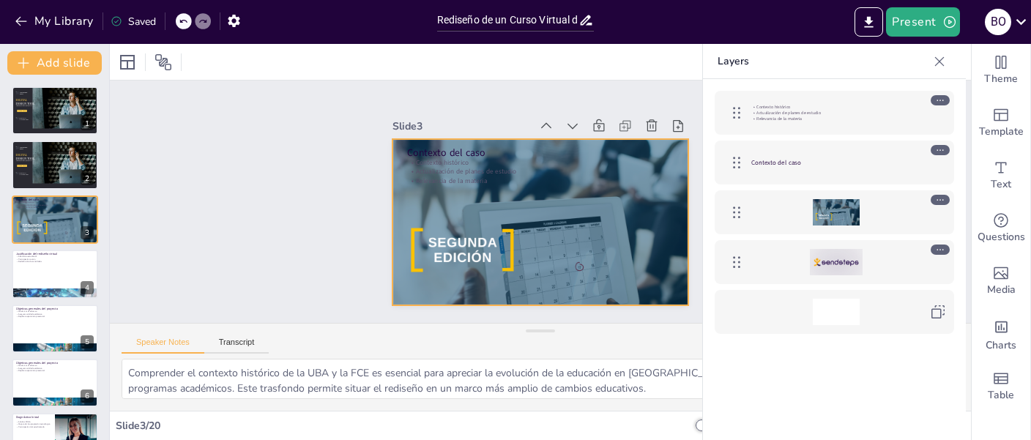
click at [835, 210] on div at bounding box center [836, 212] width 47 height 33
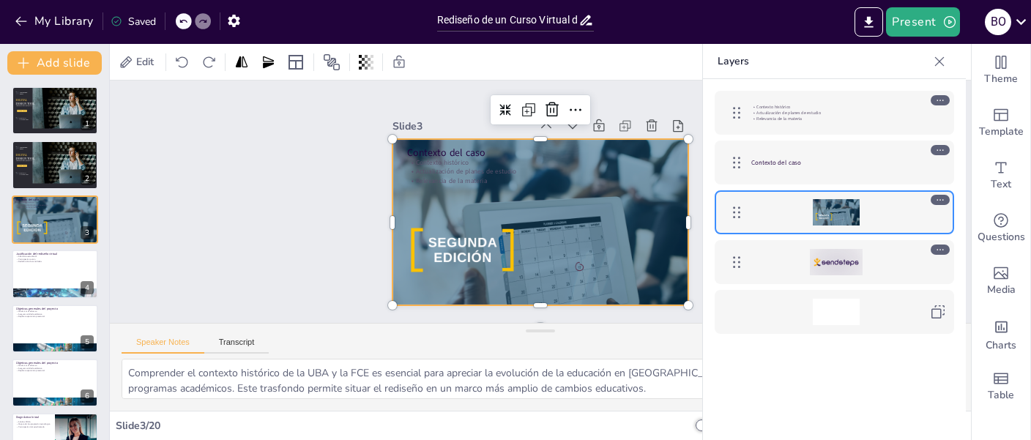
click at [828, 152] on div "Contexto del caso" at bounding box center [836, 162] width 169 height 26
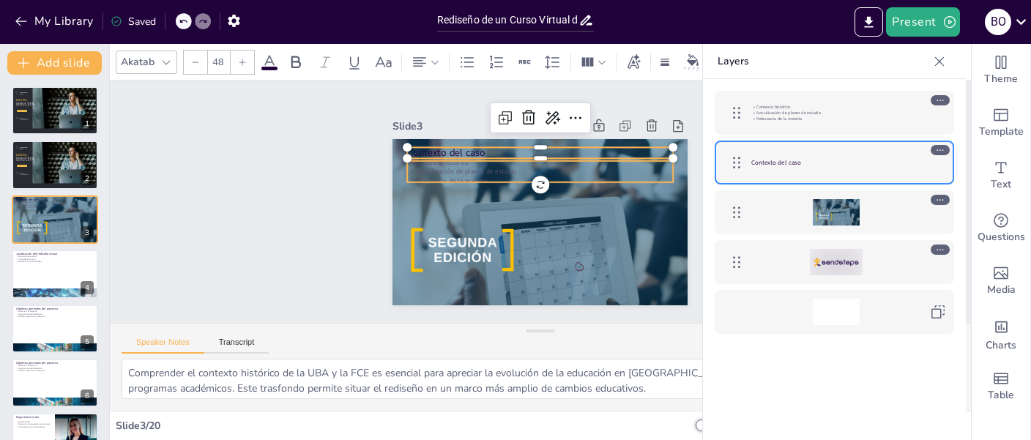
click at [825, 118] on p "Relevancia de la materia" at bounding box center [836, 119] width 169 height 6
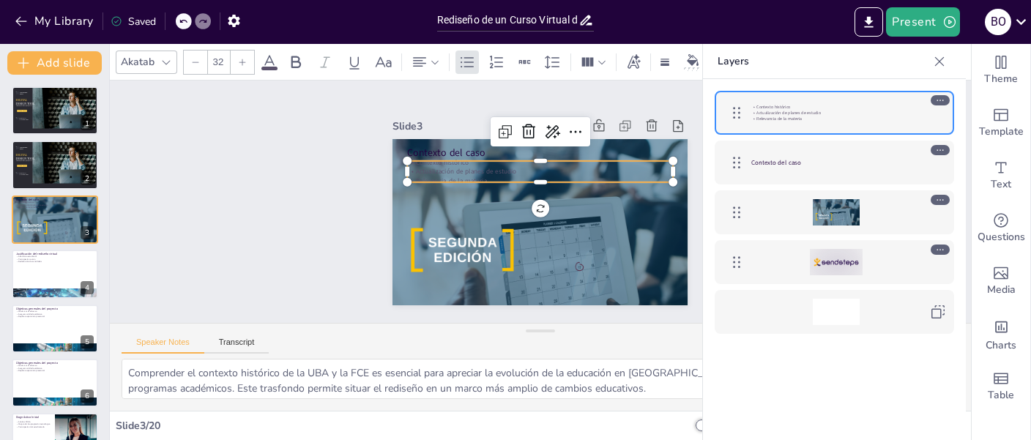
drag, startPoint x: 872, startPoint y: 316, endPoint x: 819, endPoint y: 311, distance: 53.1
click at [872, 316] on div at bounding box center [836, 312] width 169 height 26
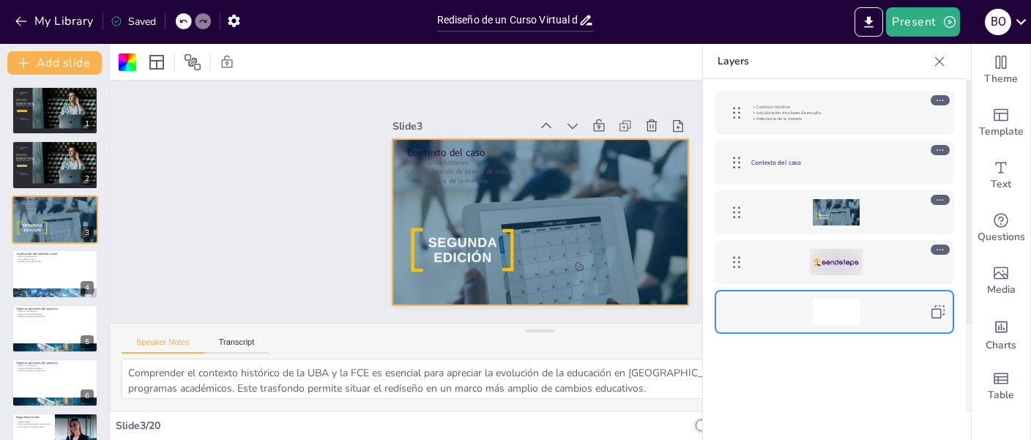
click at [20, 85] on div "Sendsteps Editor DIGITAL DESIGN TOOL Increase your business quickly with us STA…" at bounding box center [54, 258] width 109 height 366
click at [42, 102] on div "DIGITAL DESIGN TOOL Increase your business quickly with us" at bounding box center [29, 101] width 29 height 9
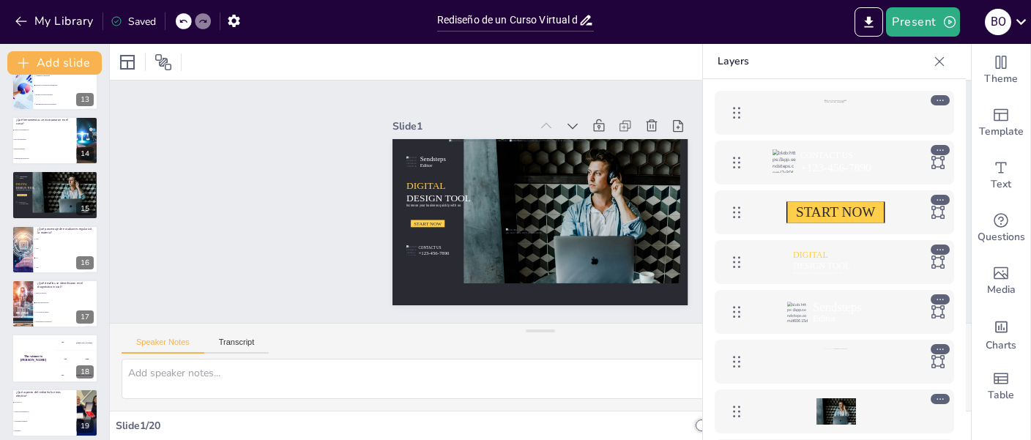
scroll to position [741, 0]
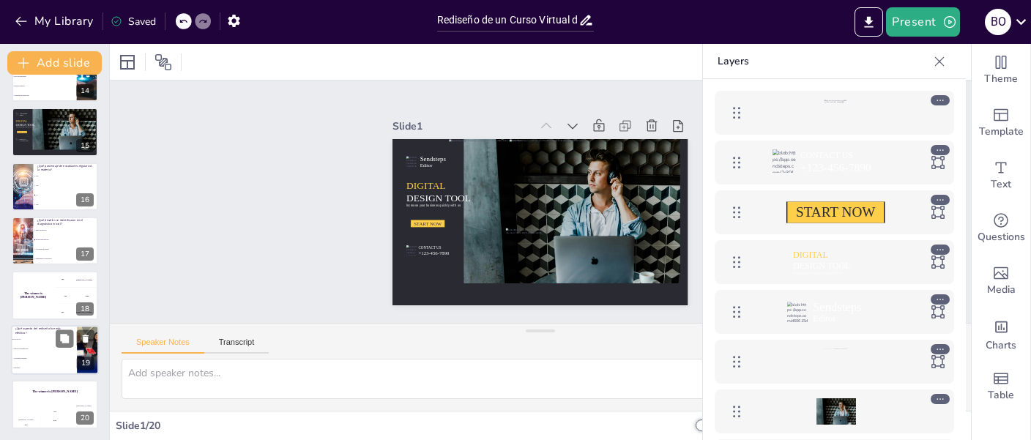
click at [40, 350] on li "Videos de presentación" at bounding box center [44, 349] width 66 height 10
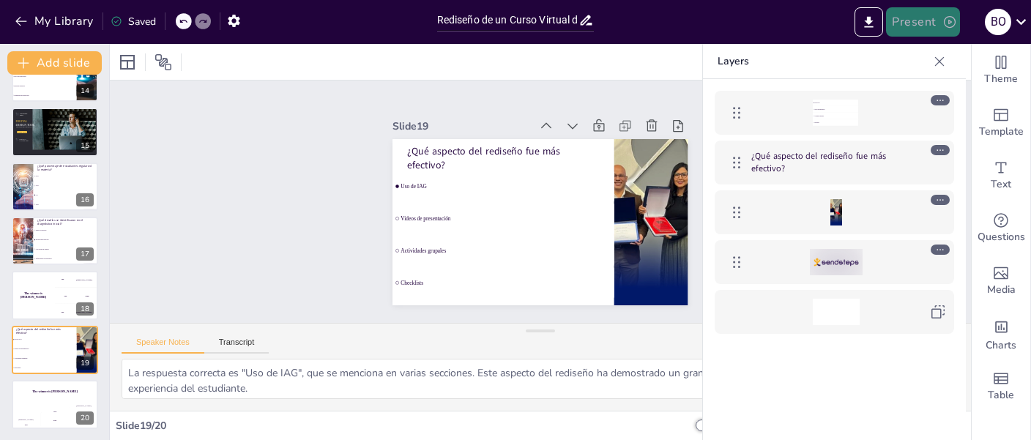
click at [915, 18] on button "Present" at bounding box center [922, 21] width 73 height 29
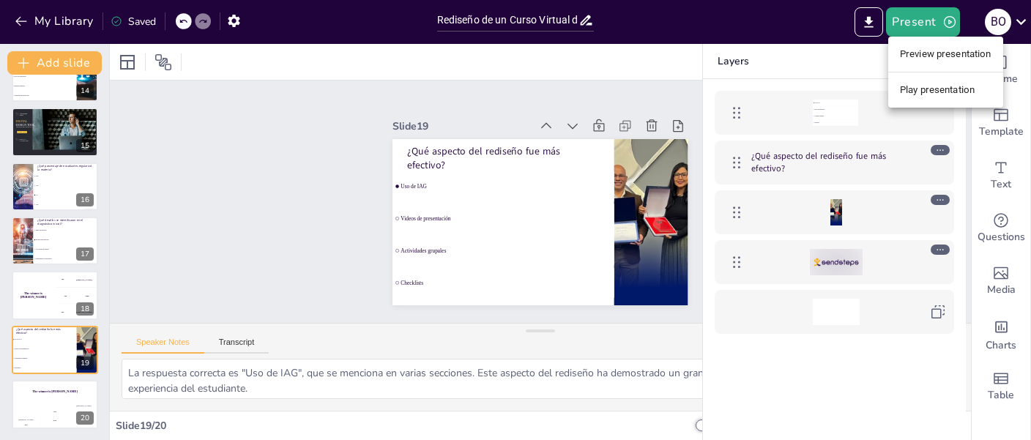
click at [922, 90] on li "Play presentation" at bounding box center [946, 89] width 115 height 23
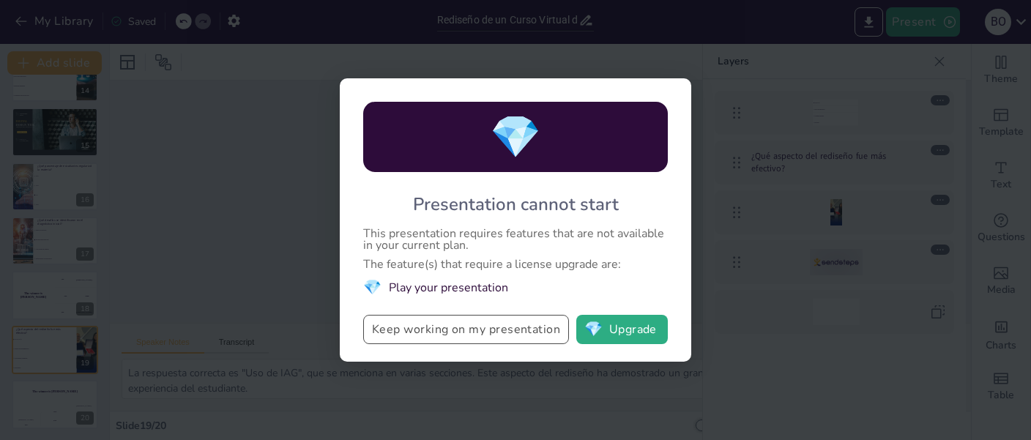
click at [507, 338] on button "Keep working on my presentation" at bounding box center [466, 329] width 206 height 29
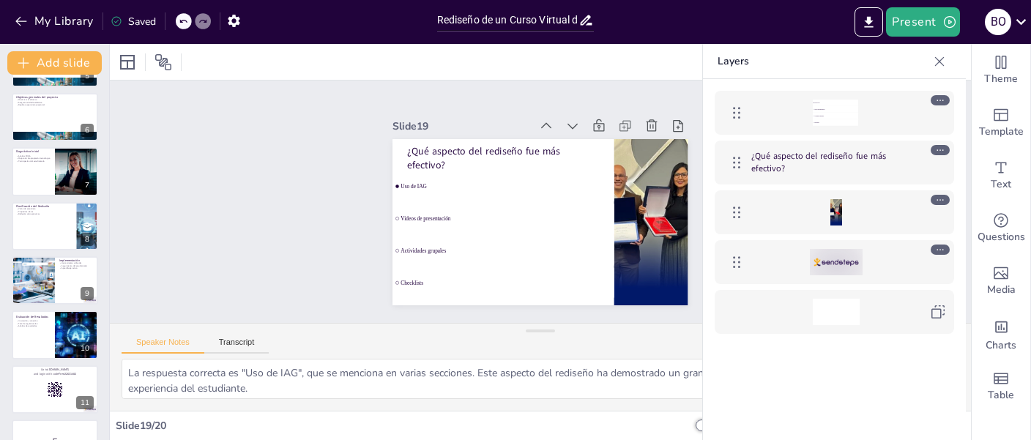
scroll to position [0, 0]
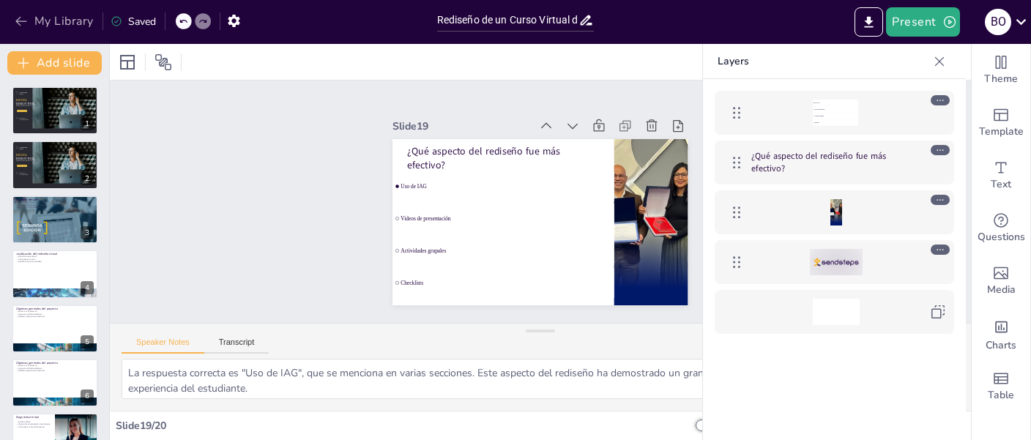
click at [16, 21] on icon "button" at bounding box center [20, 22] width 11 height 10
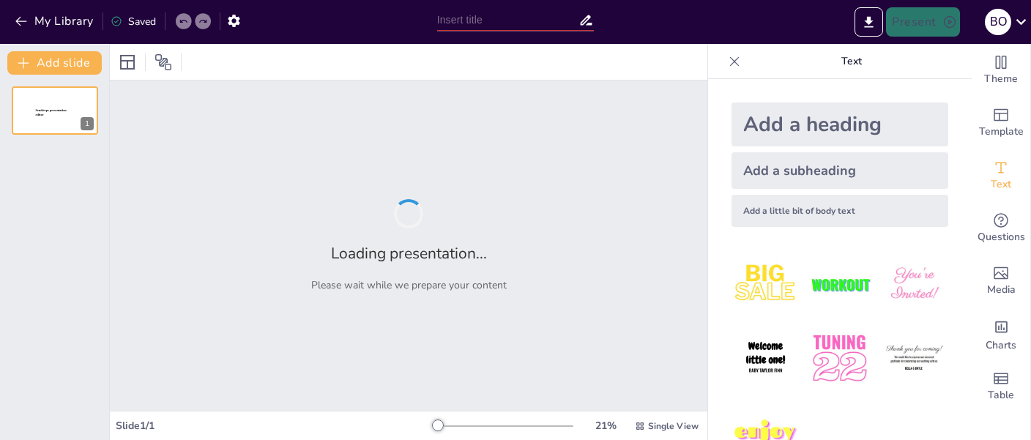
type input "New Sendsteps"
